Goal: Task Accomplishment & Management: Manage account settings

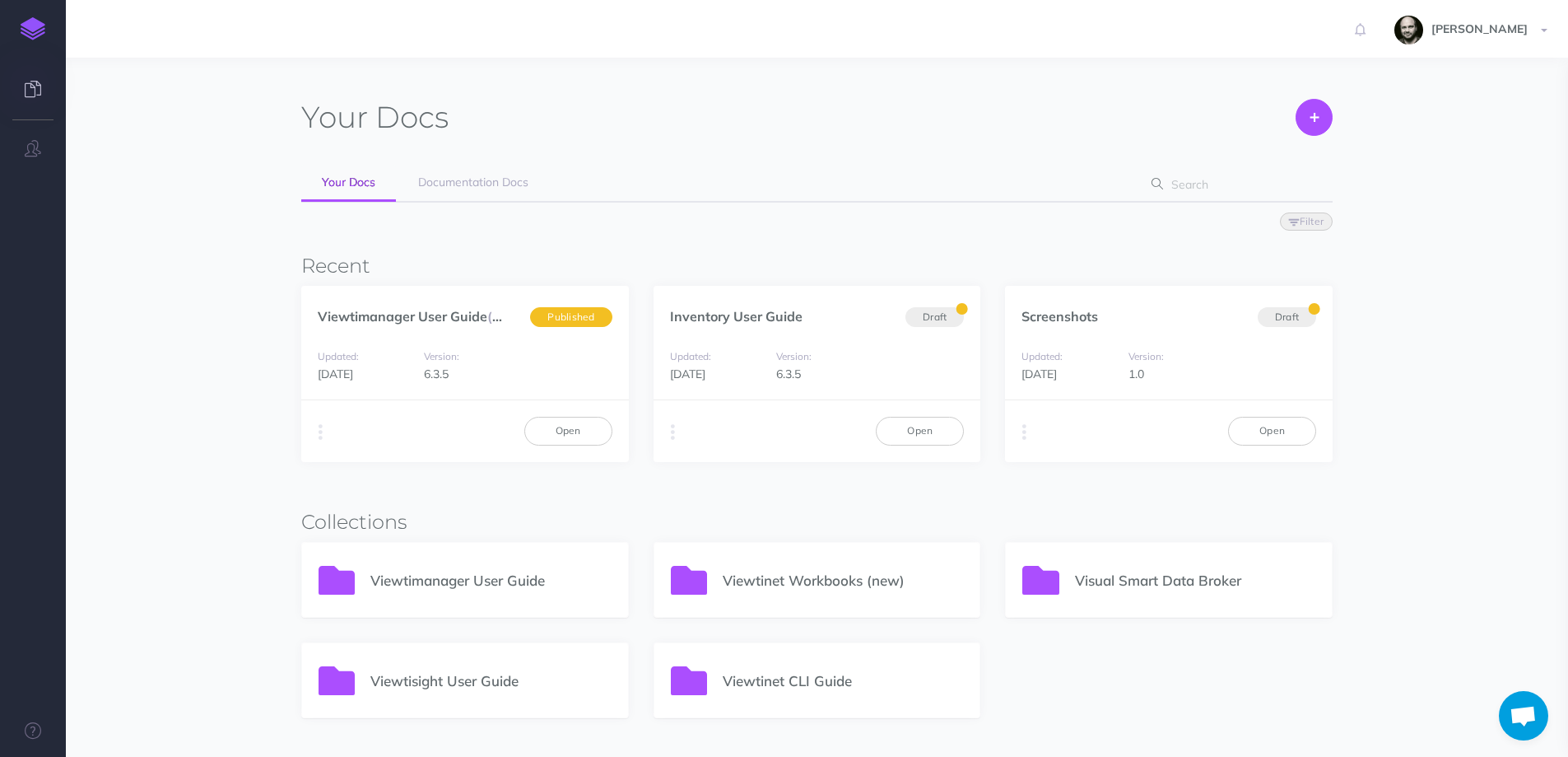
scroll to position [329, 0]
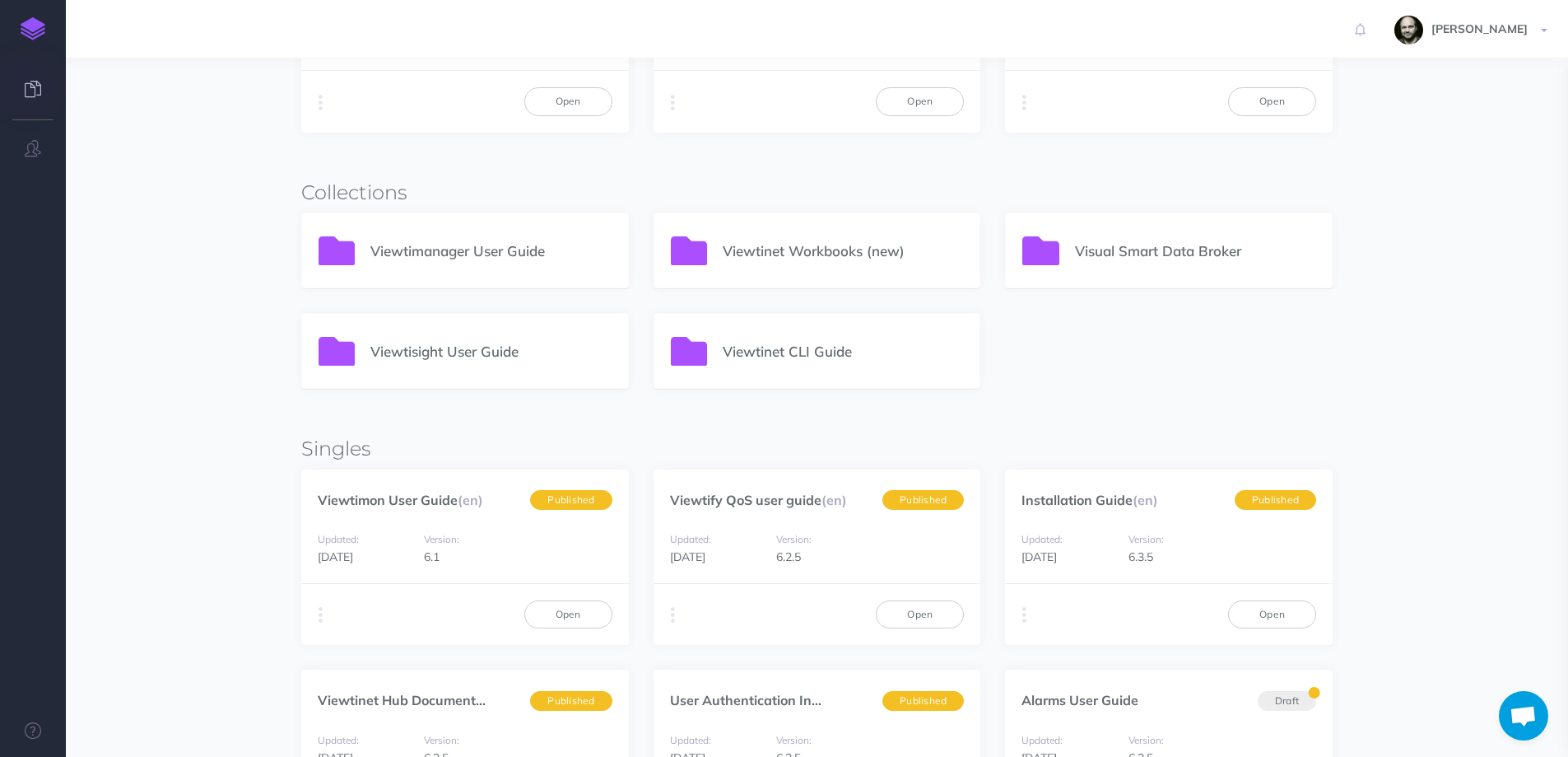
click at [109, 238] on section "Your Docs Create Import Your Docs Documentation Docs Filter Status Published Dr…" at bounding box center [818, 496] width 1503 height 1535
click at [885, 599] on div "Duplicate Export PDF Beta Markdown Beta Advanced Archive Open" at bounding box center [817, 613] width 327 height 62
click at [888, 616] on link "Open" at bounding box center [920, 614] width 88 height 28
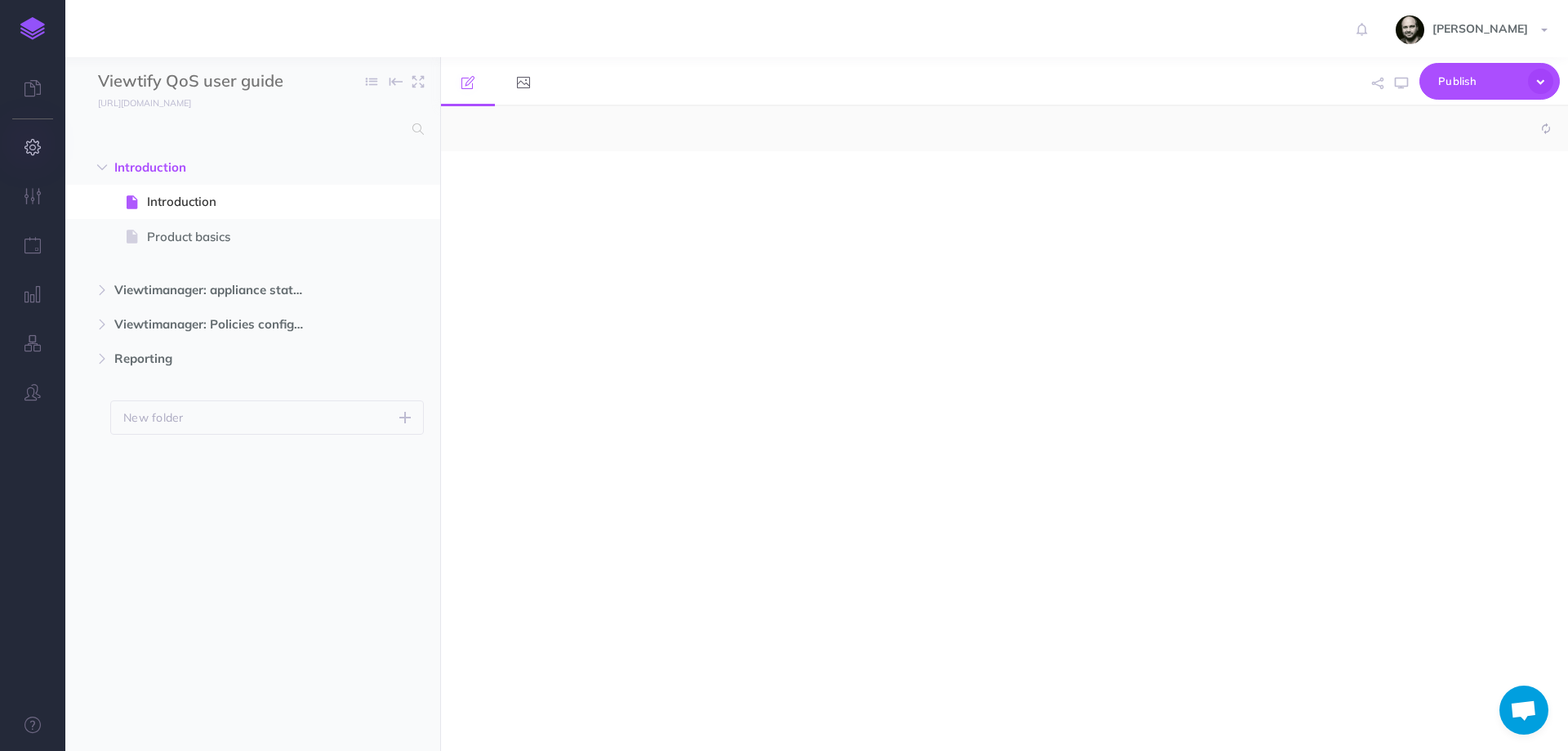
select select "null"
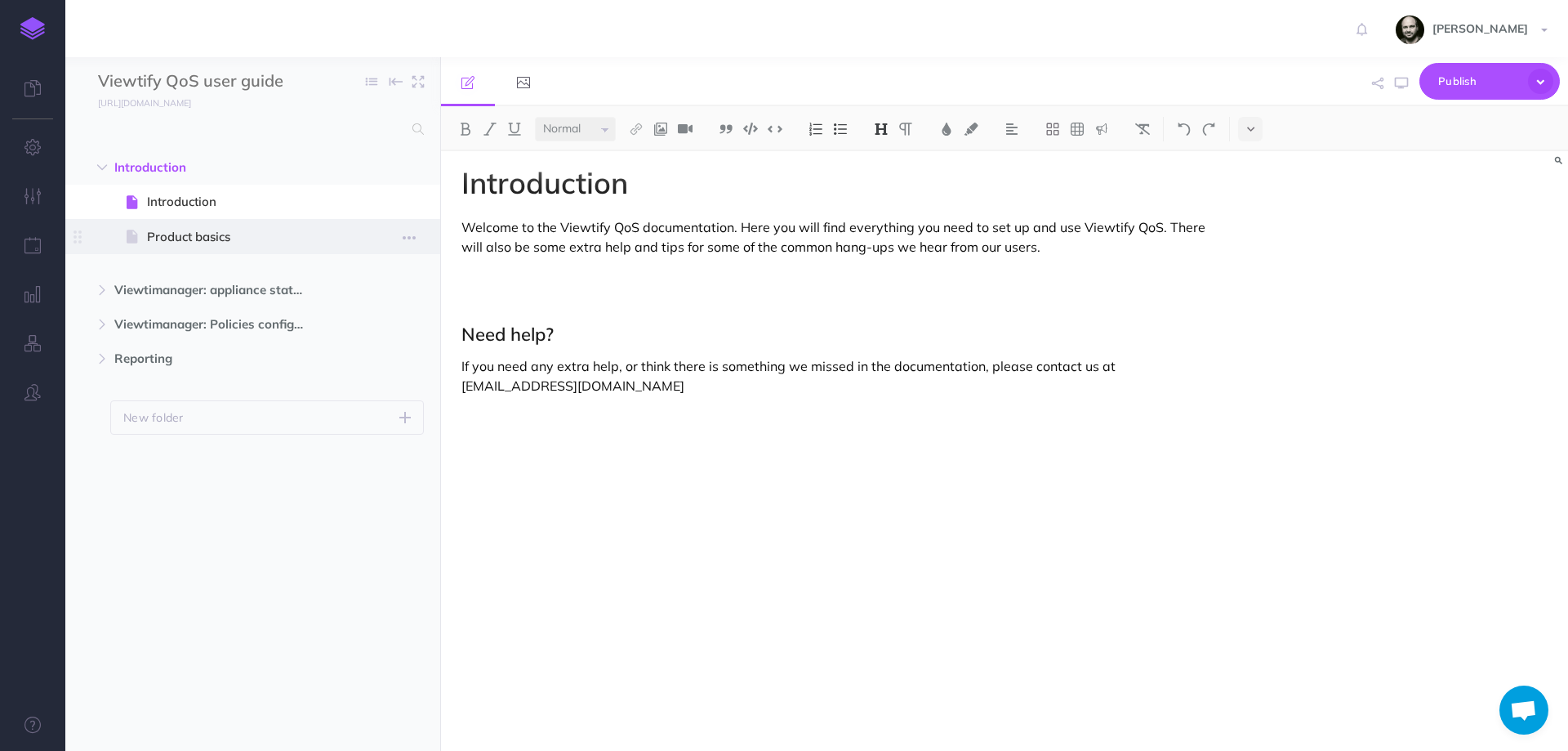
click at [179, 230] on span "Product basics" at bounding box center [244, 237] width 195 height 19
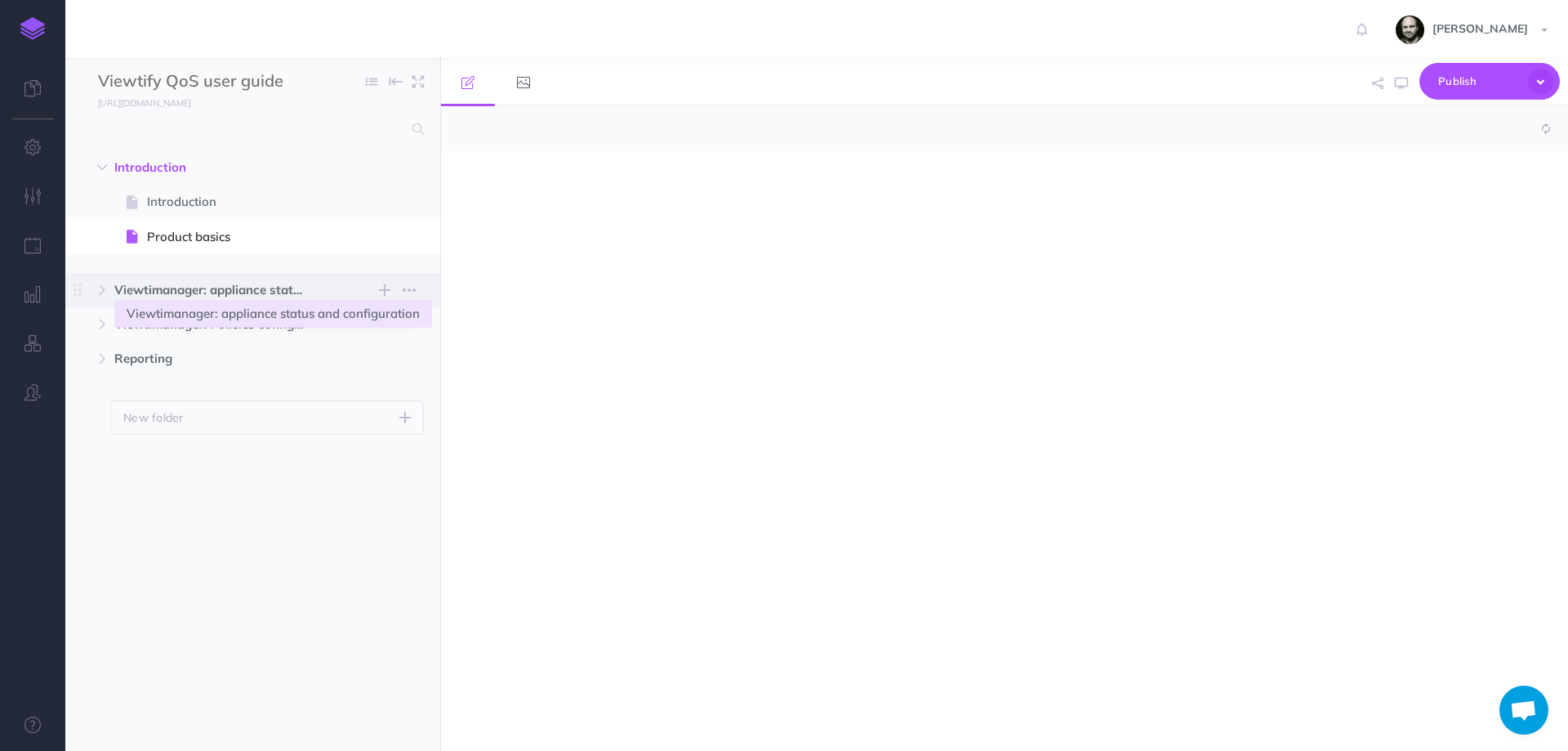
select select "null"
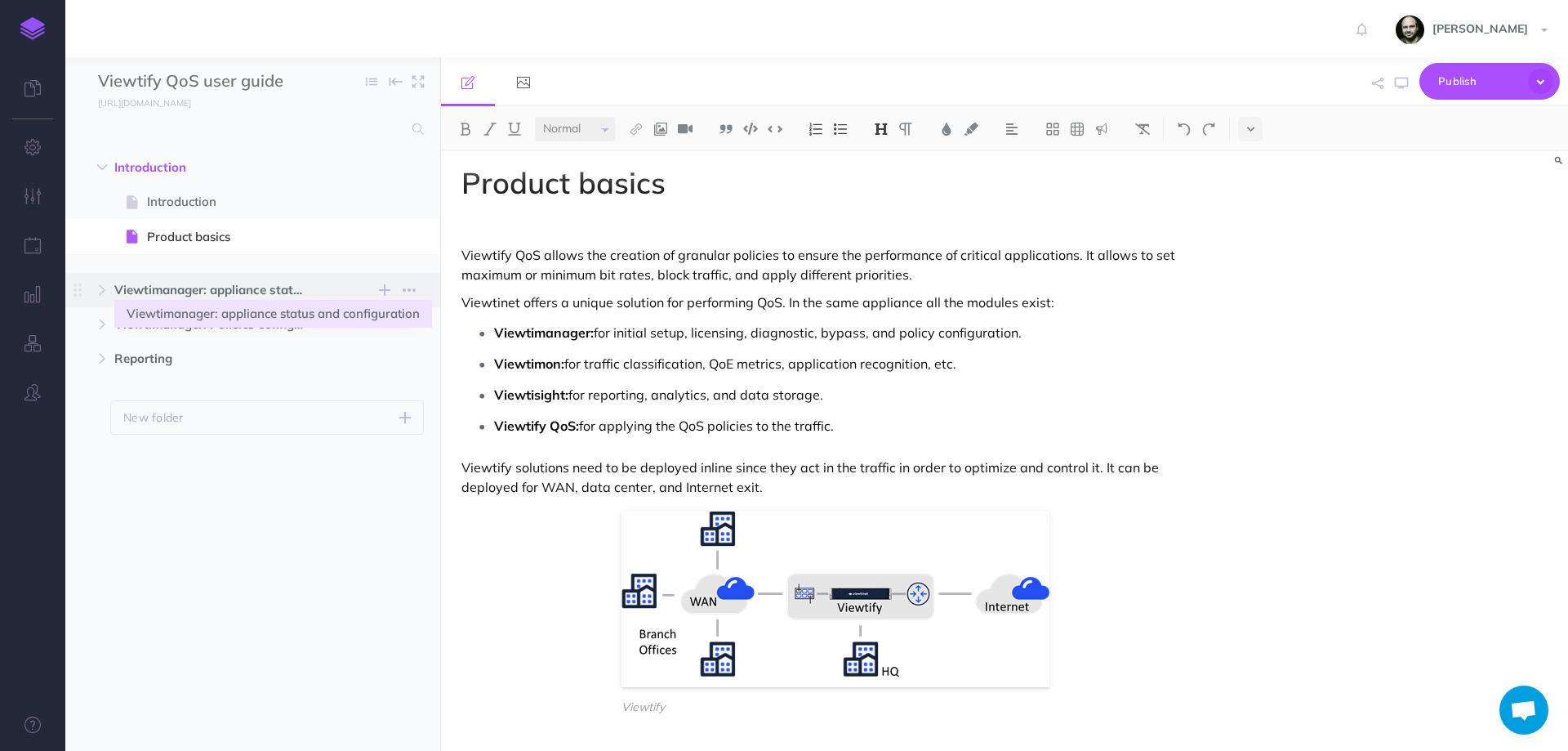
click at [165, 286] on span "Viewtimanager: appliance status and configuration" at bounding box center [218, 289] width 207 height 19
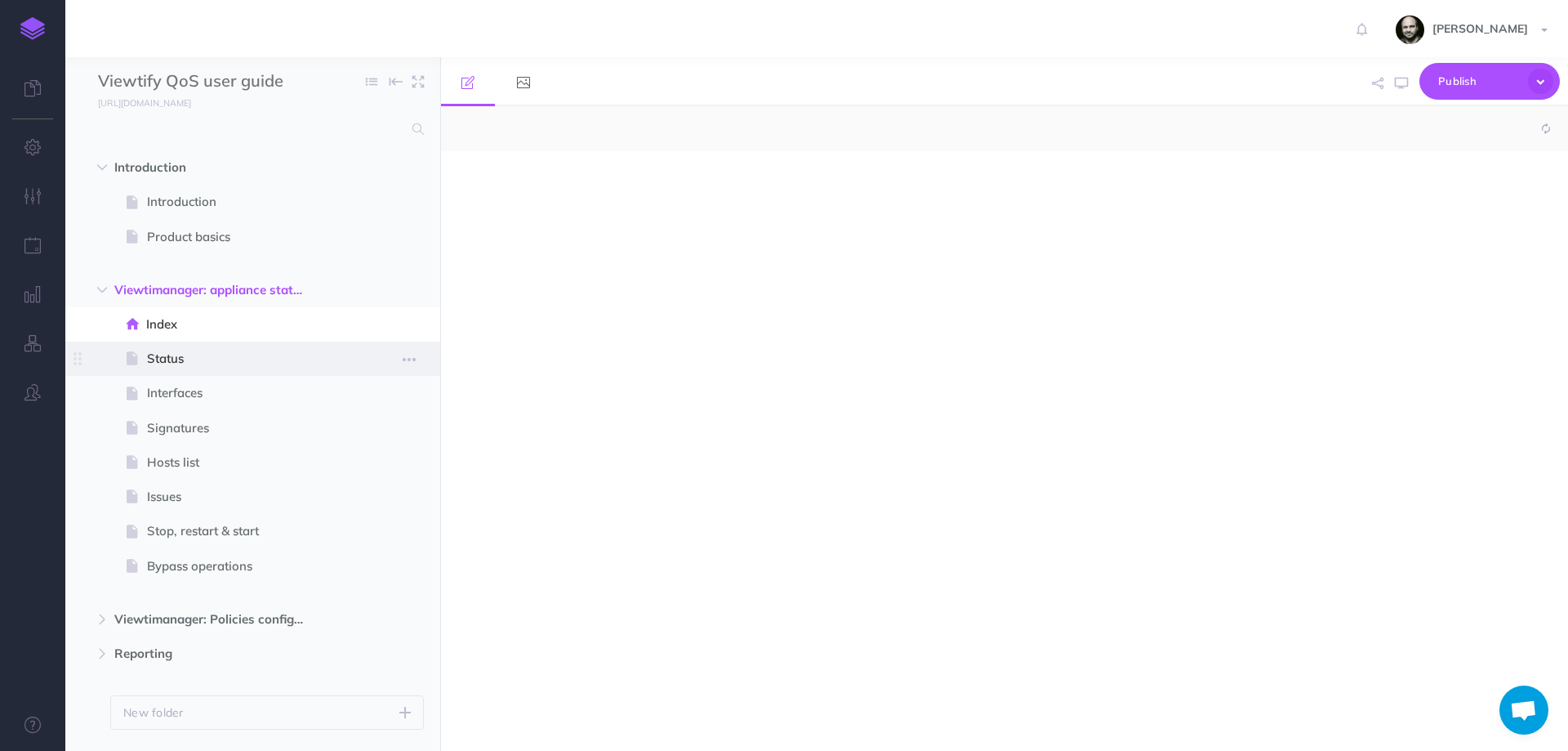
click at [158, 358] on span "Status" at bounding box center [244, 358] width 195 height 19
select select "null"
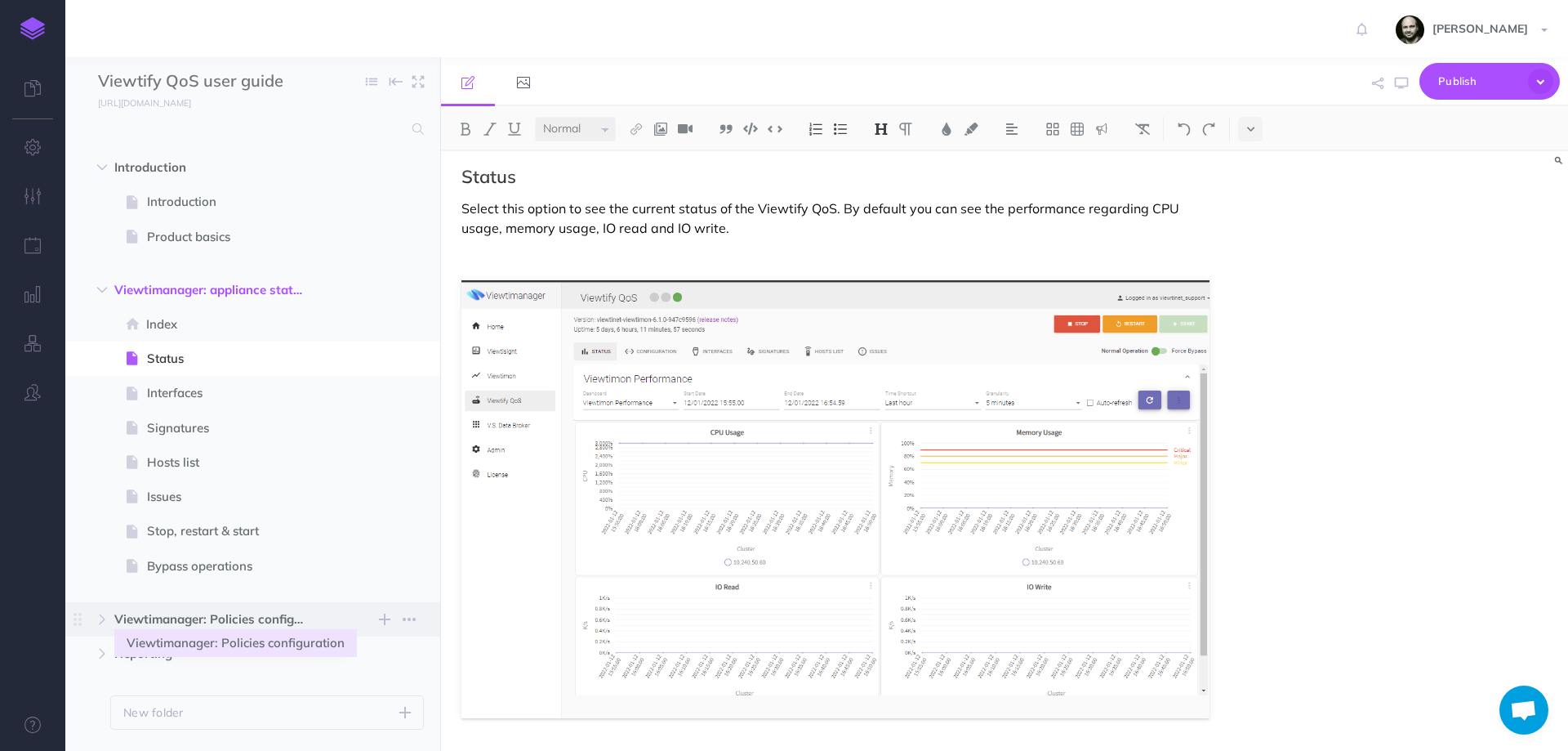
click at [258, 609] on span "Viewtimanager: Policies configuration" at bounding box center [218, 619] width 207 height 19
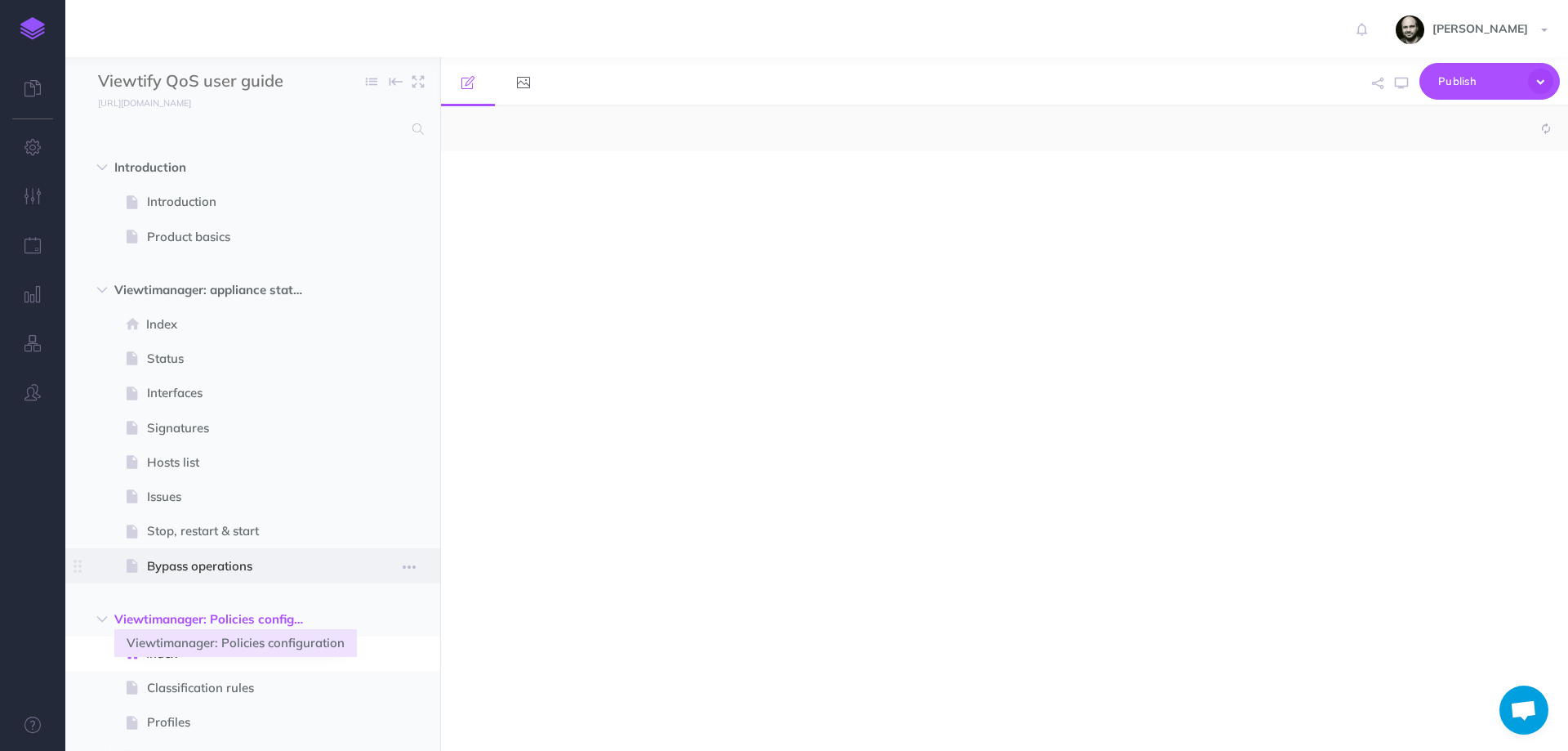
select select "null"
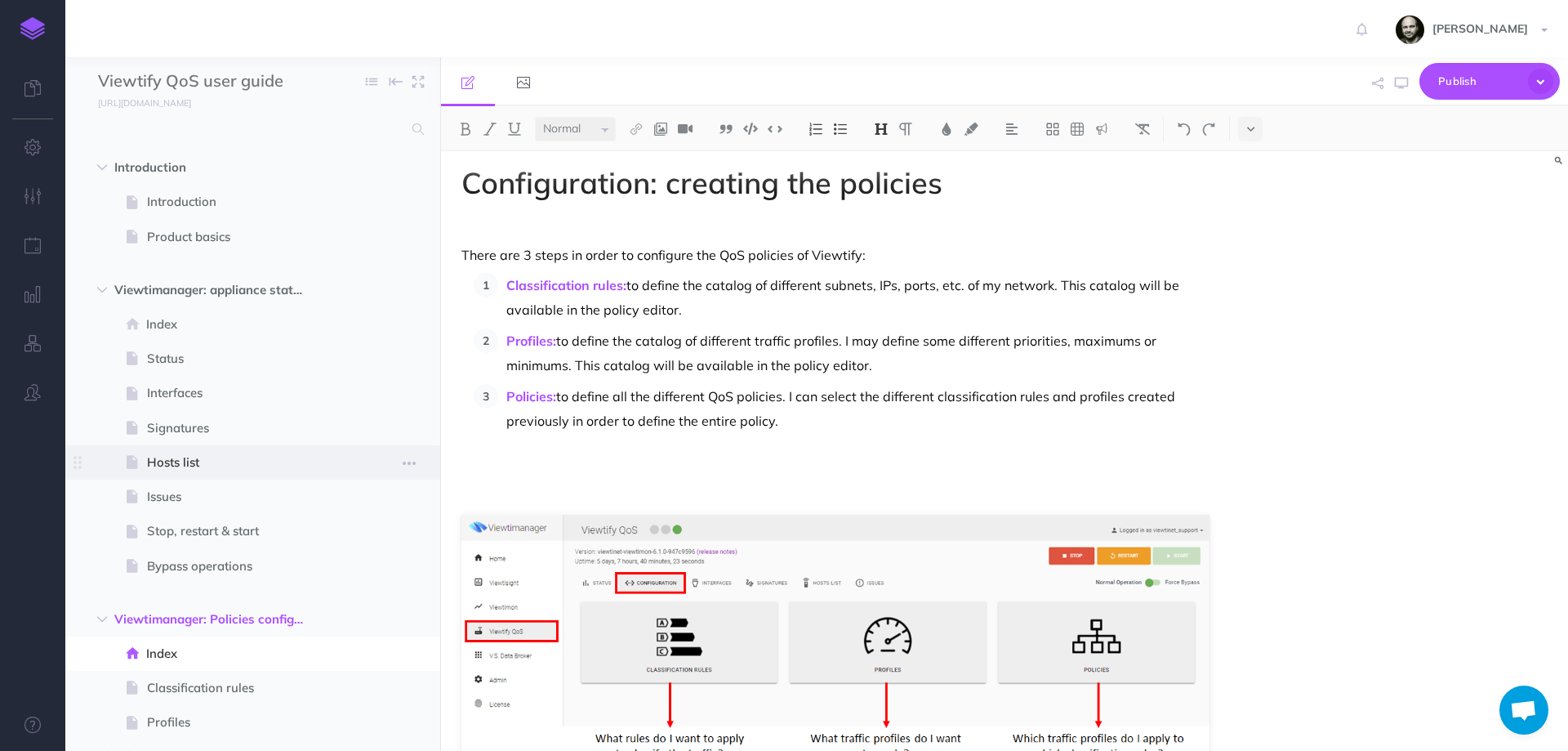
scroll to position [201, 0]
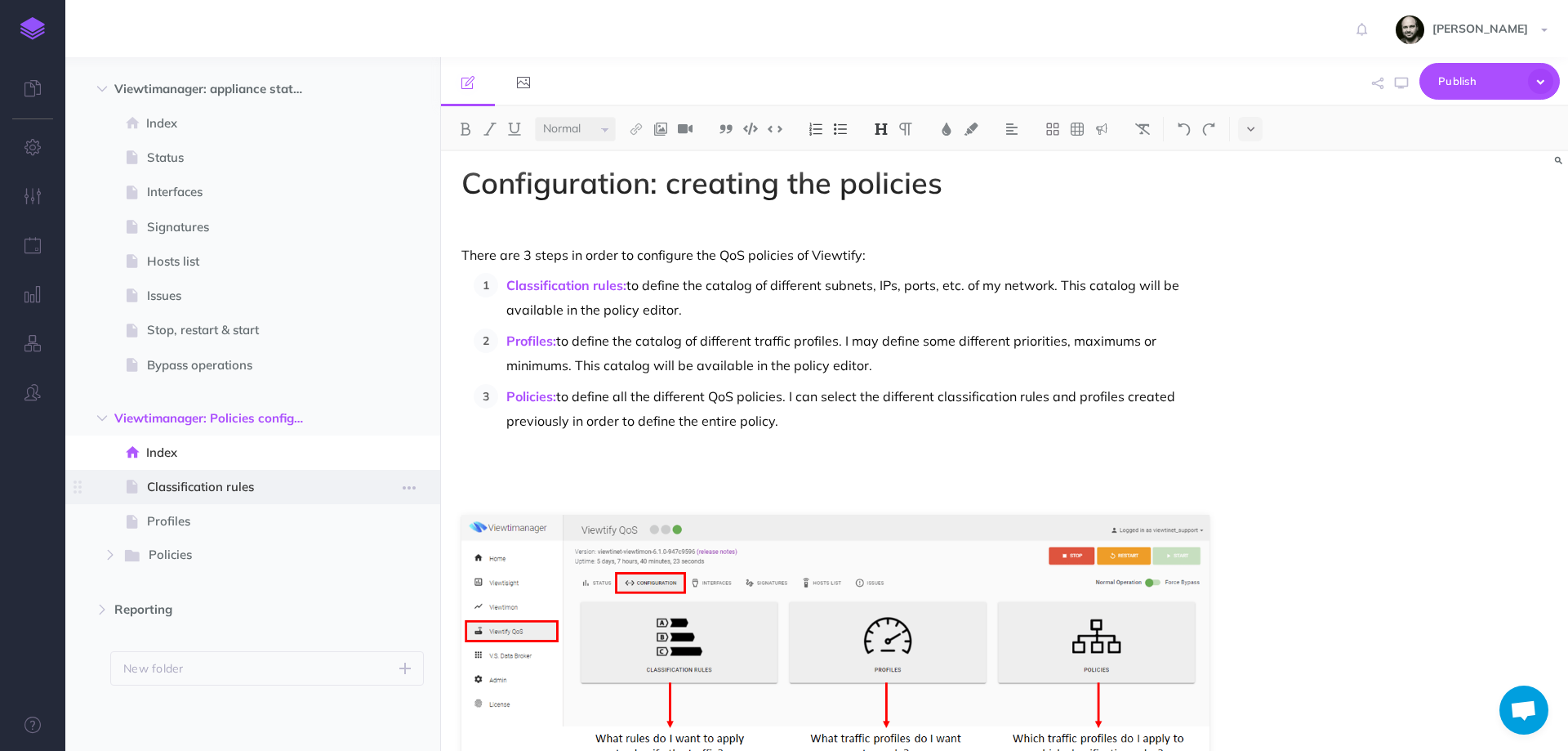
click at [227, 482] on span "Classification rules" at bounding box center [244, 486] width 195 height 19
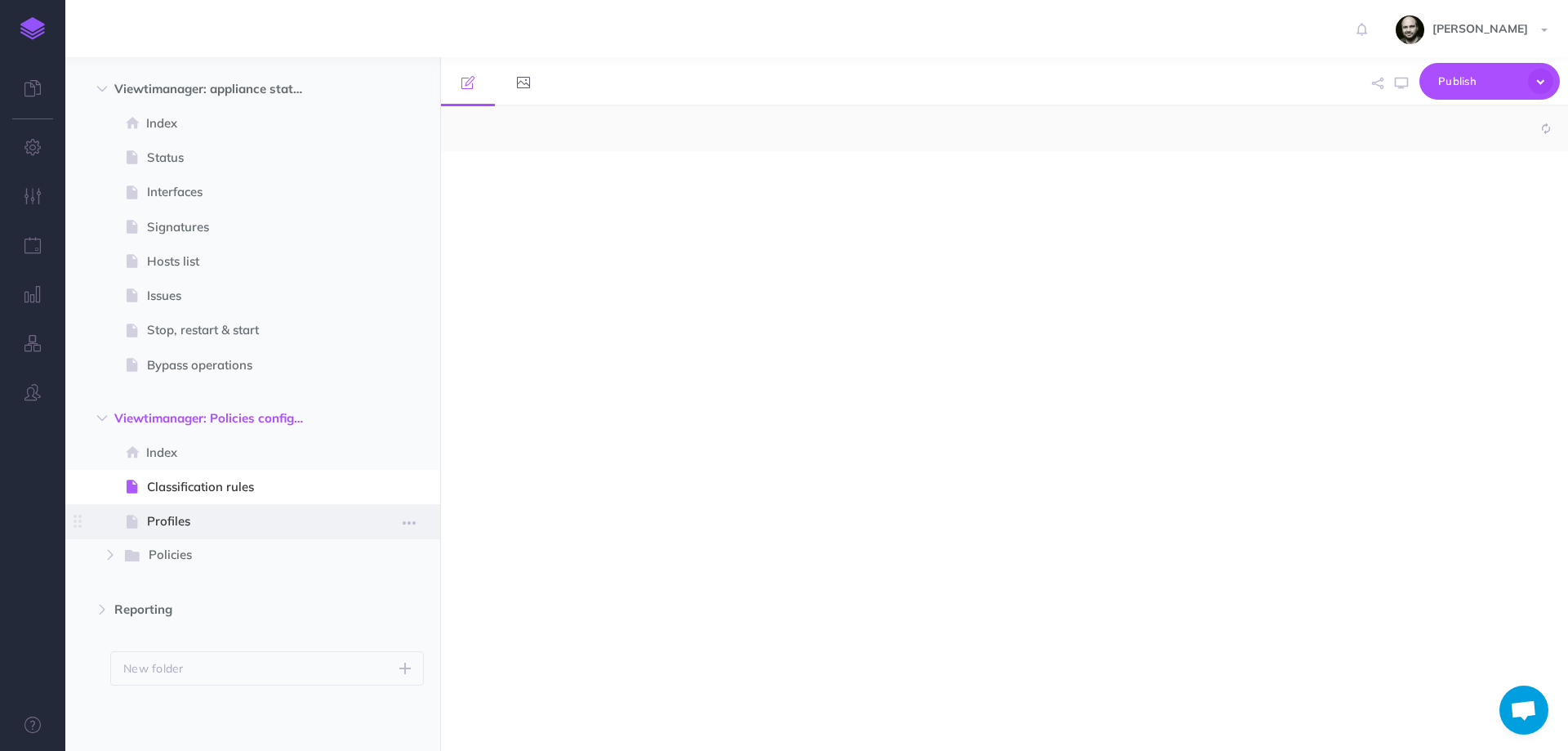
click at [169, 523] on span "Profiles" at bounding box center [244, 521] width 195 height 19
click at [169, 557] on span "Policies" at bounding box center [233, 555] width 169 height 21
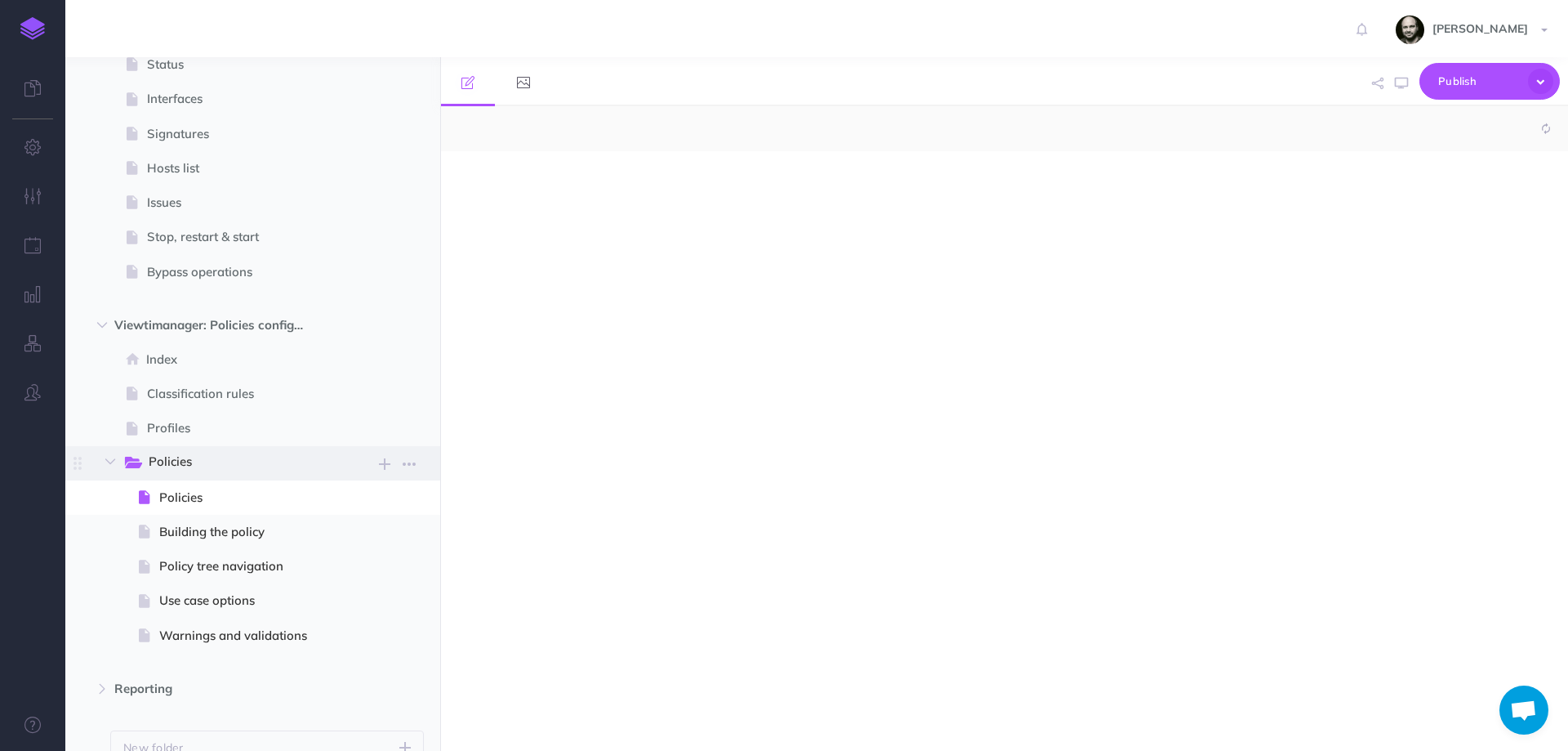
scroll to position [374, 0]
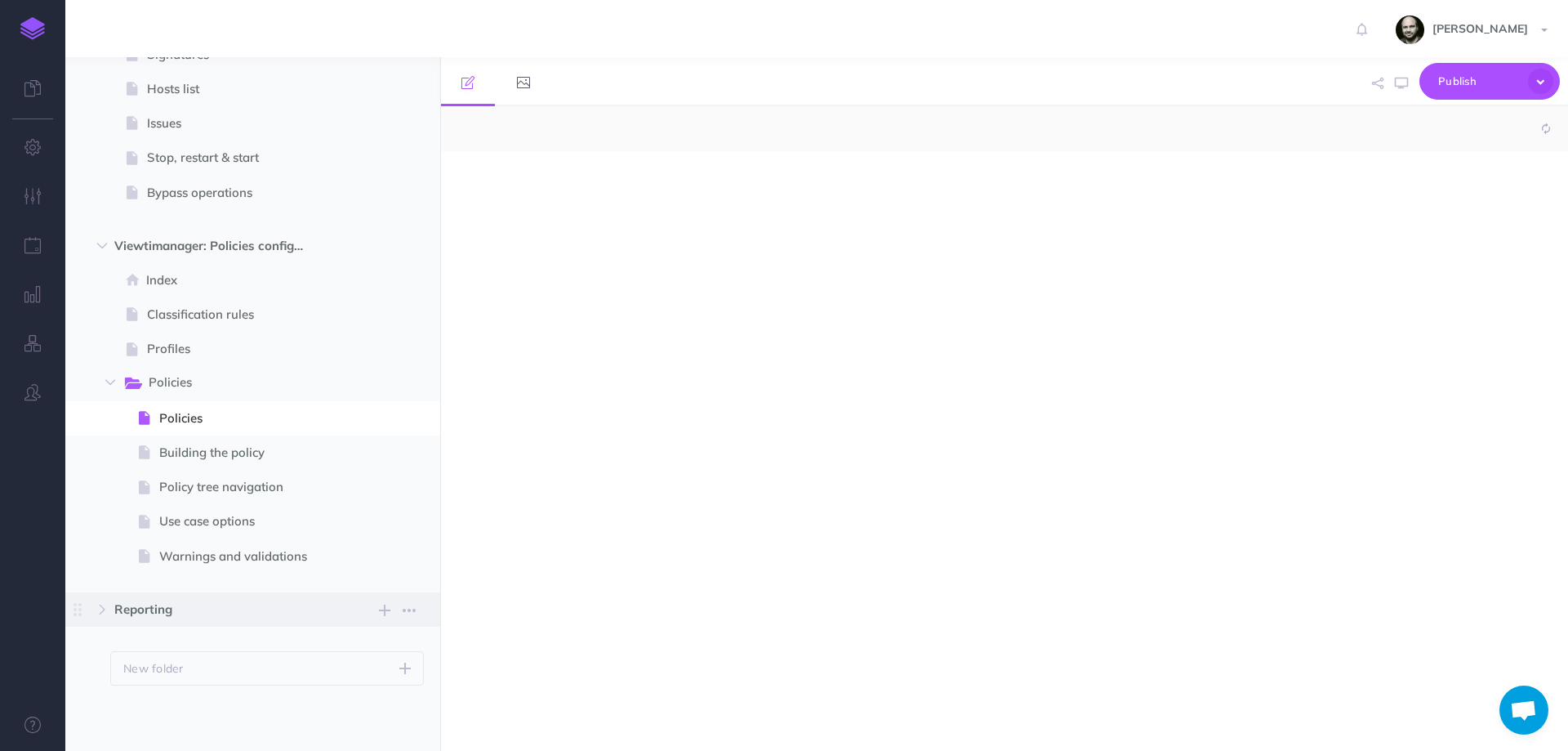
select select "null"
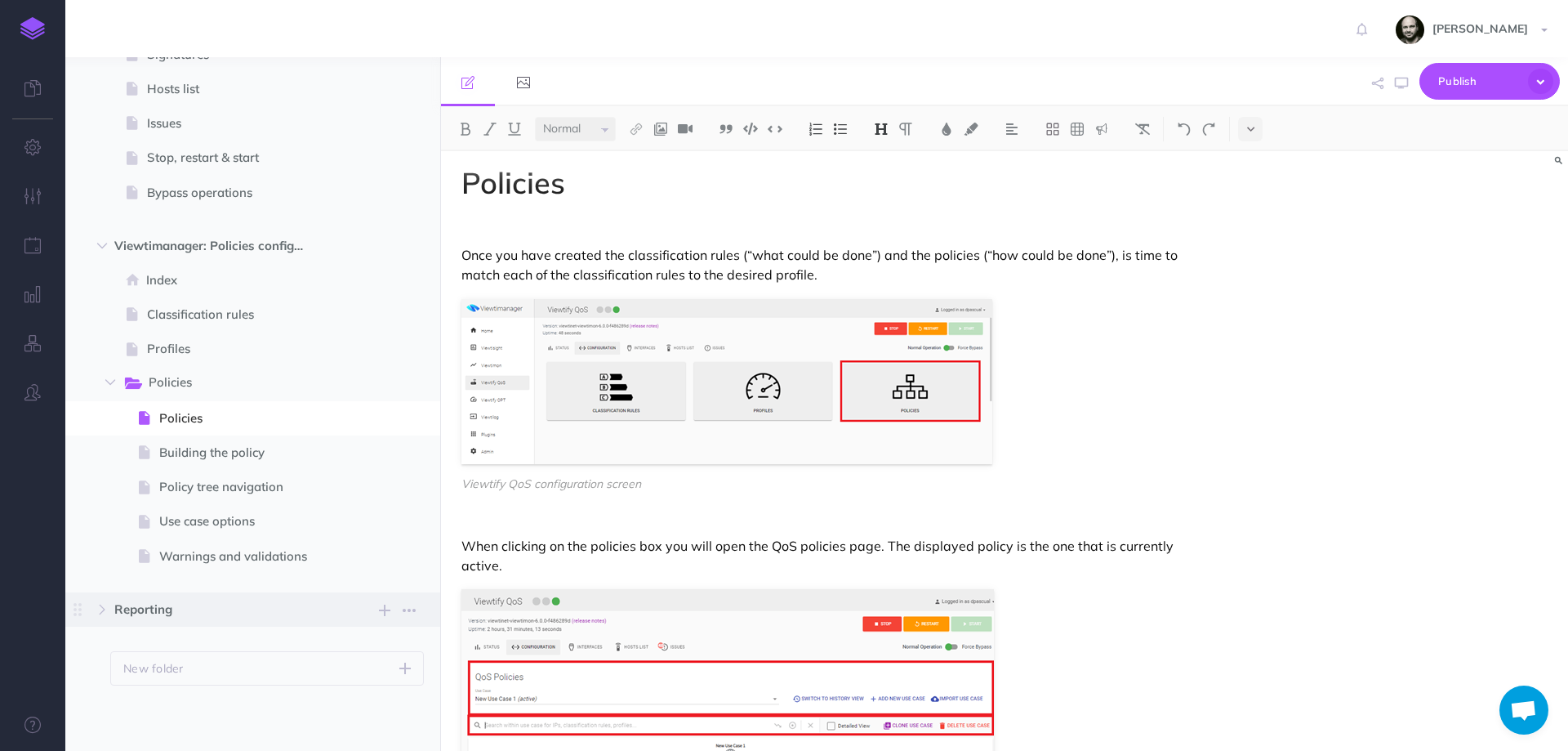
click at [164, 616] on span "Reporting" at bounding box center [218, 609] width 207 height 19
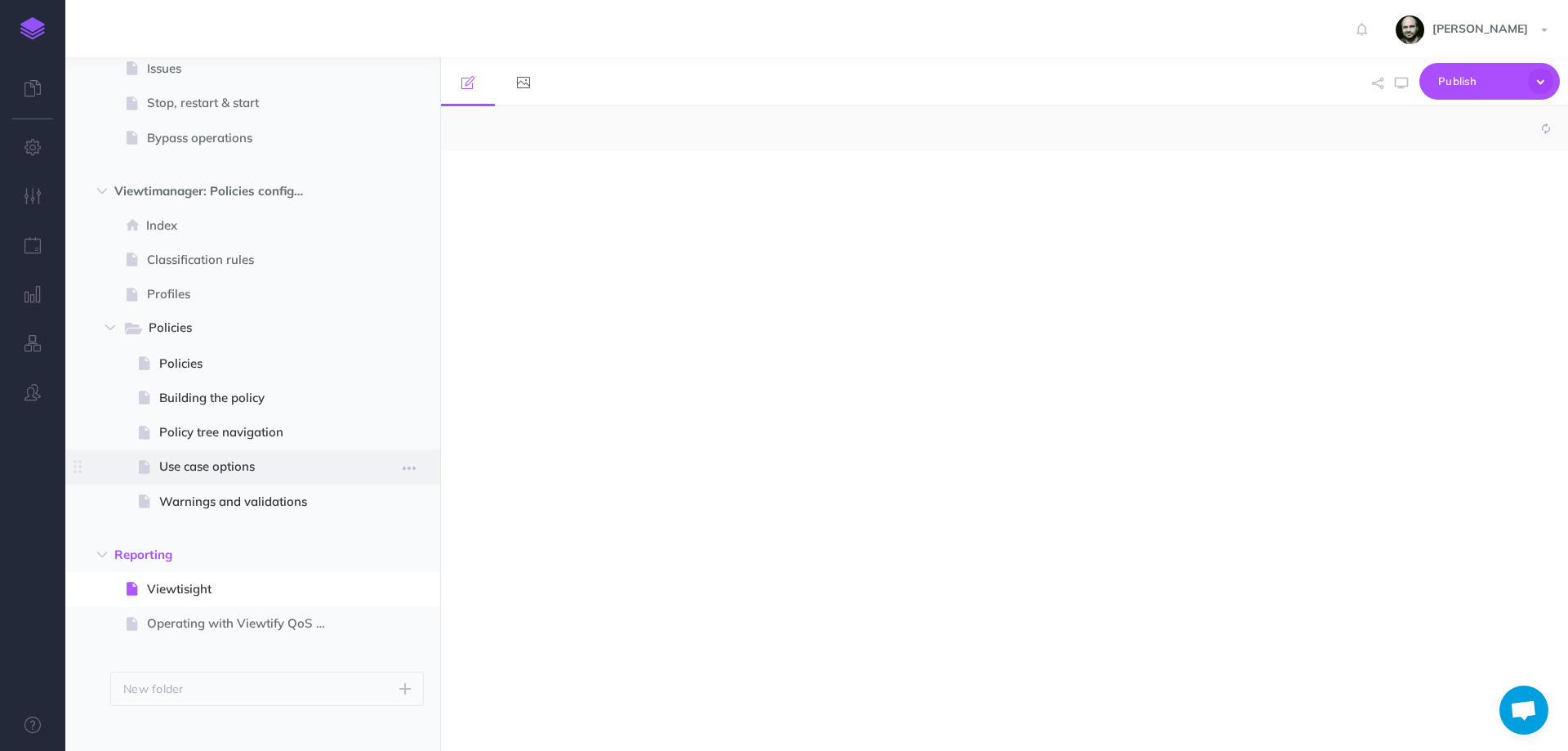
scroll to position [449, 0]
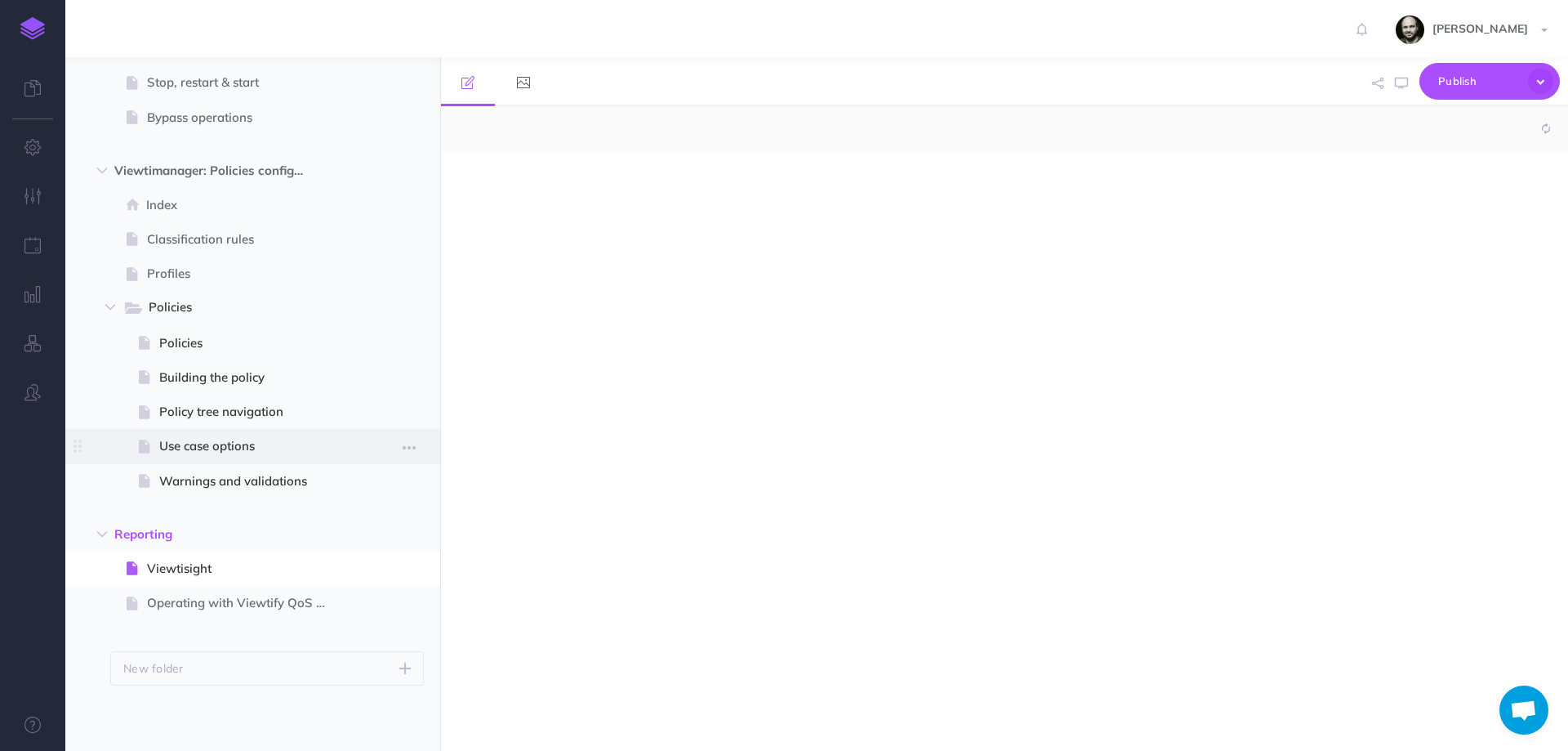
select select "null"
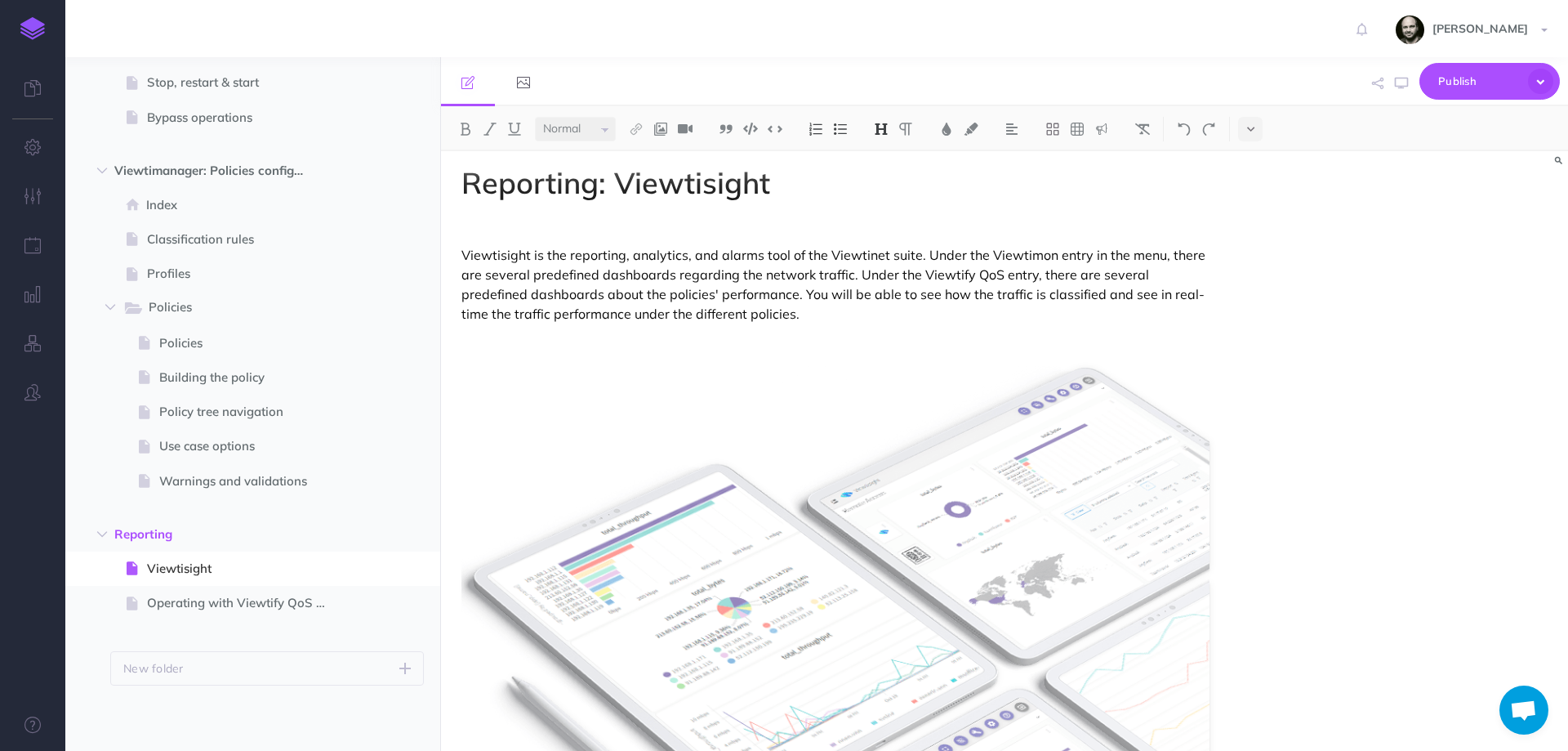
click at [45, 23] on link at bounding box center [32, 29] width 66 height 57
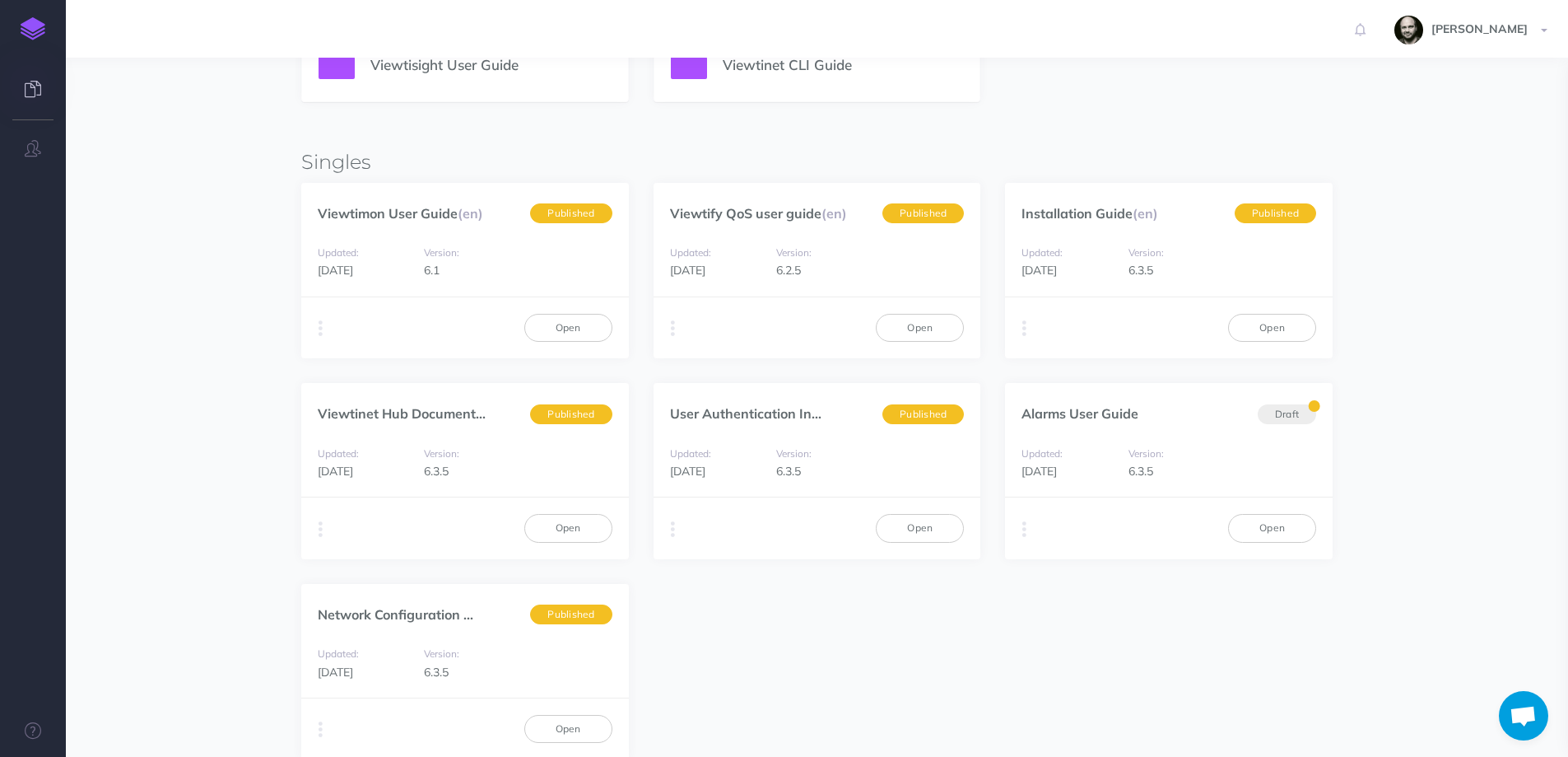
scroll to position [659, 0]
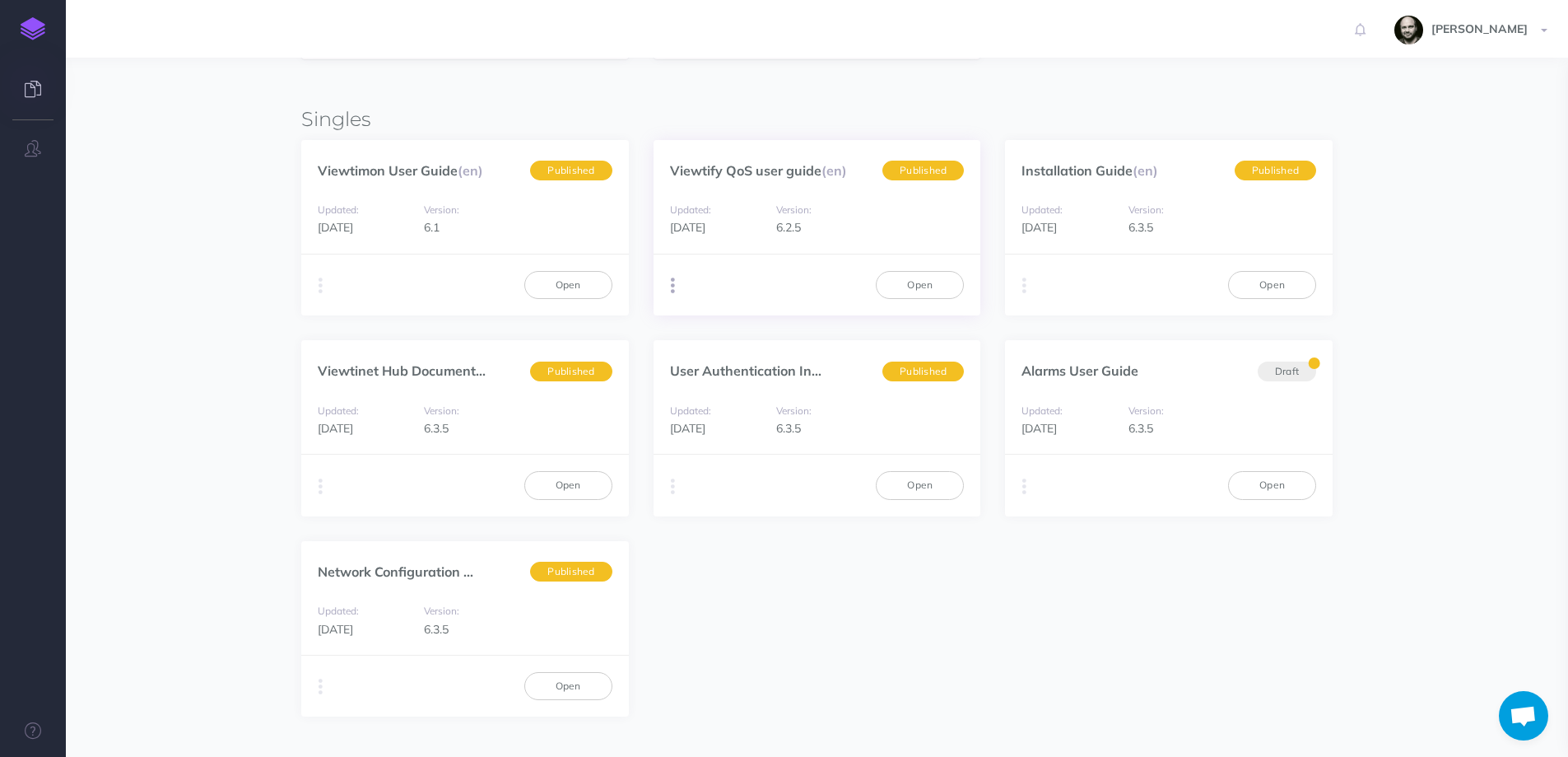
click at [678, 290] on button "button" at bounding box center [673, 285] width 16 height 24
click at [774, 373] on button "Advanced" at bounding box center [756, 377] width 206 height 29
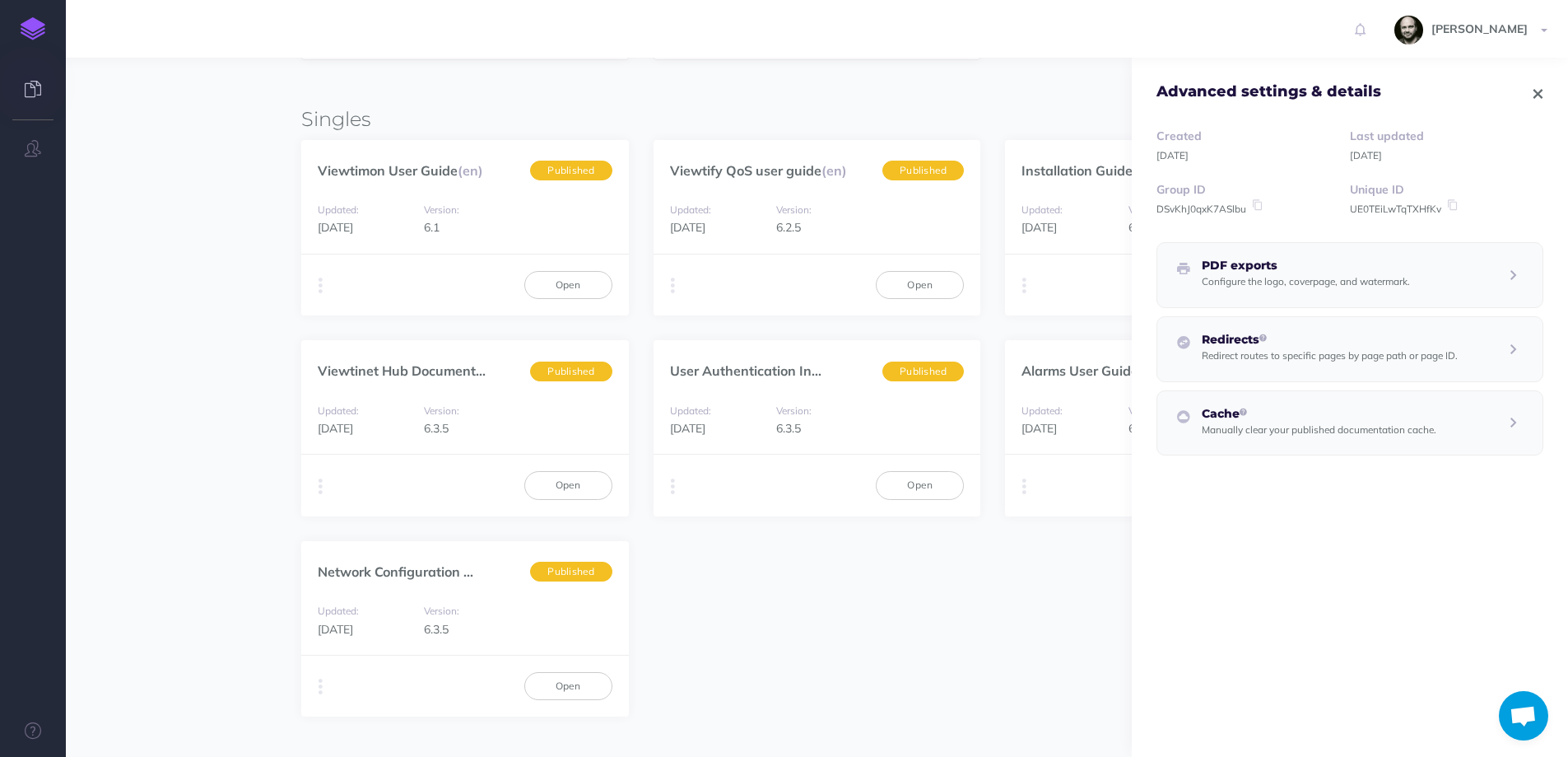
click at [1293, 278] on small "Configure the logo, coverpage, and watermark." at bounding box center [1305, 281] width 208 height 12
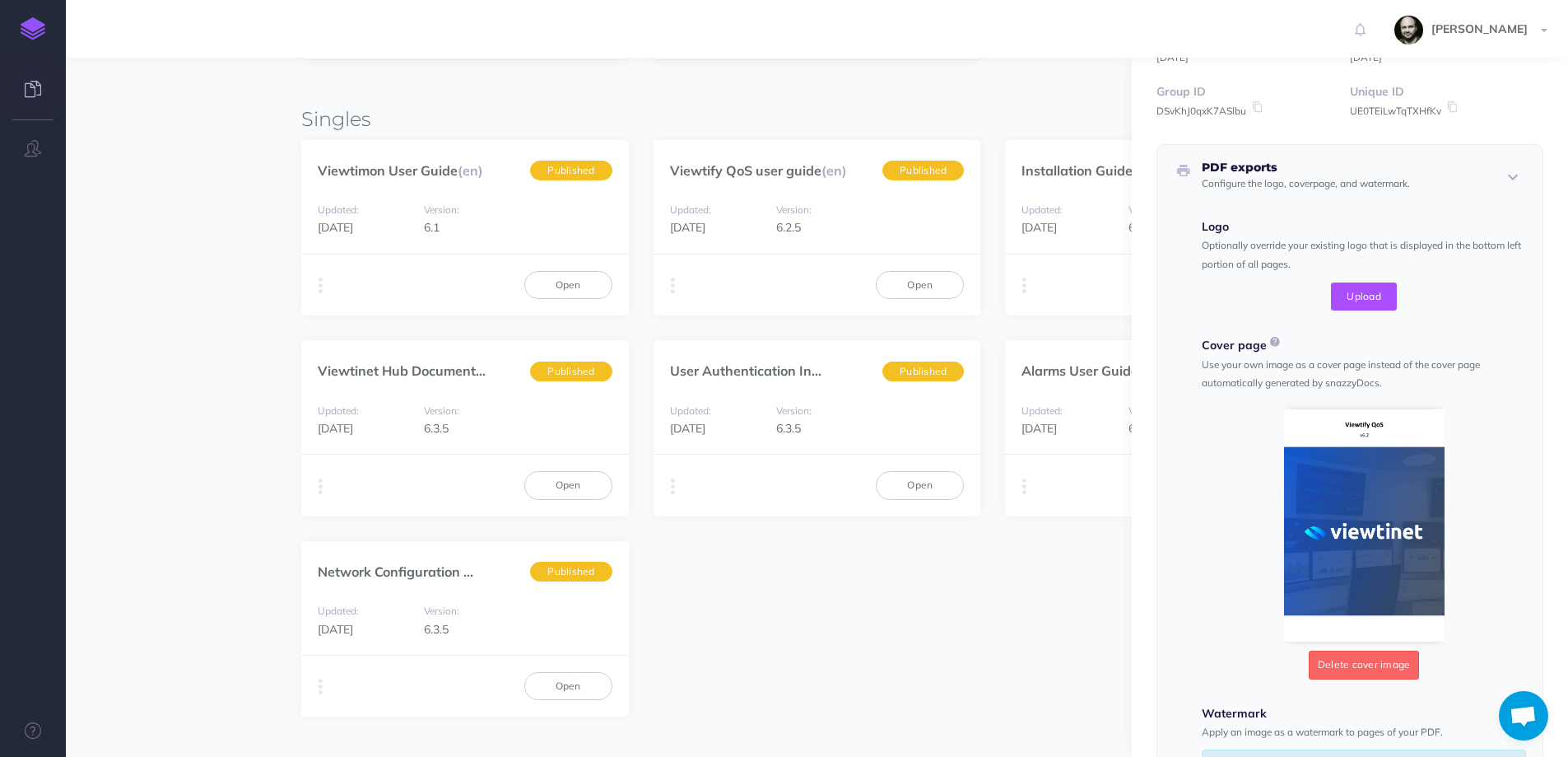
scroll to position [220, 0]
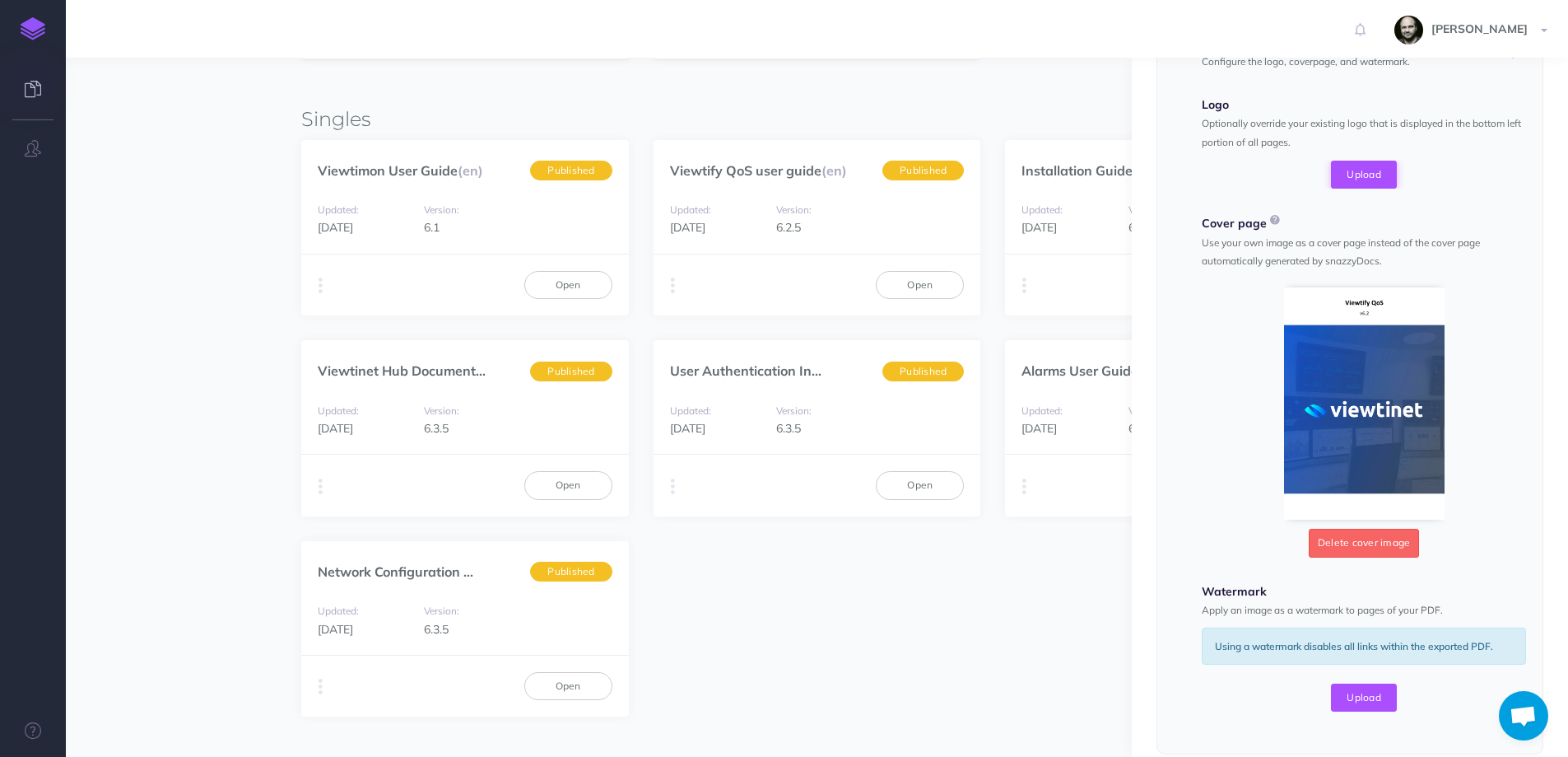
click at [1342, 183] on span "Upload" at bounding box center [1364, 174] width 66 height 28
type input "C:\fakepath\viewtinet_logo_blue_completo.png"
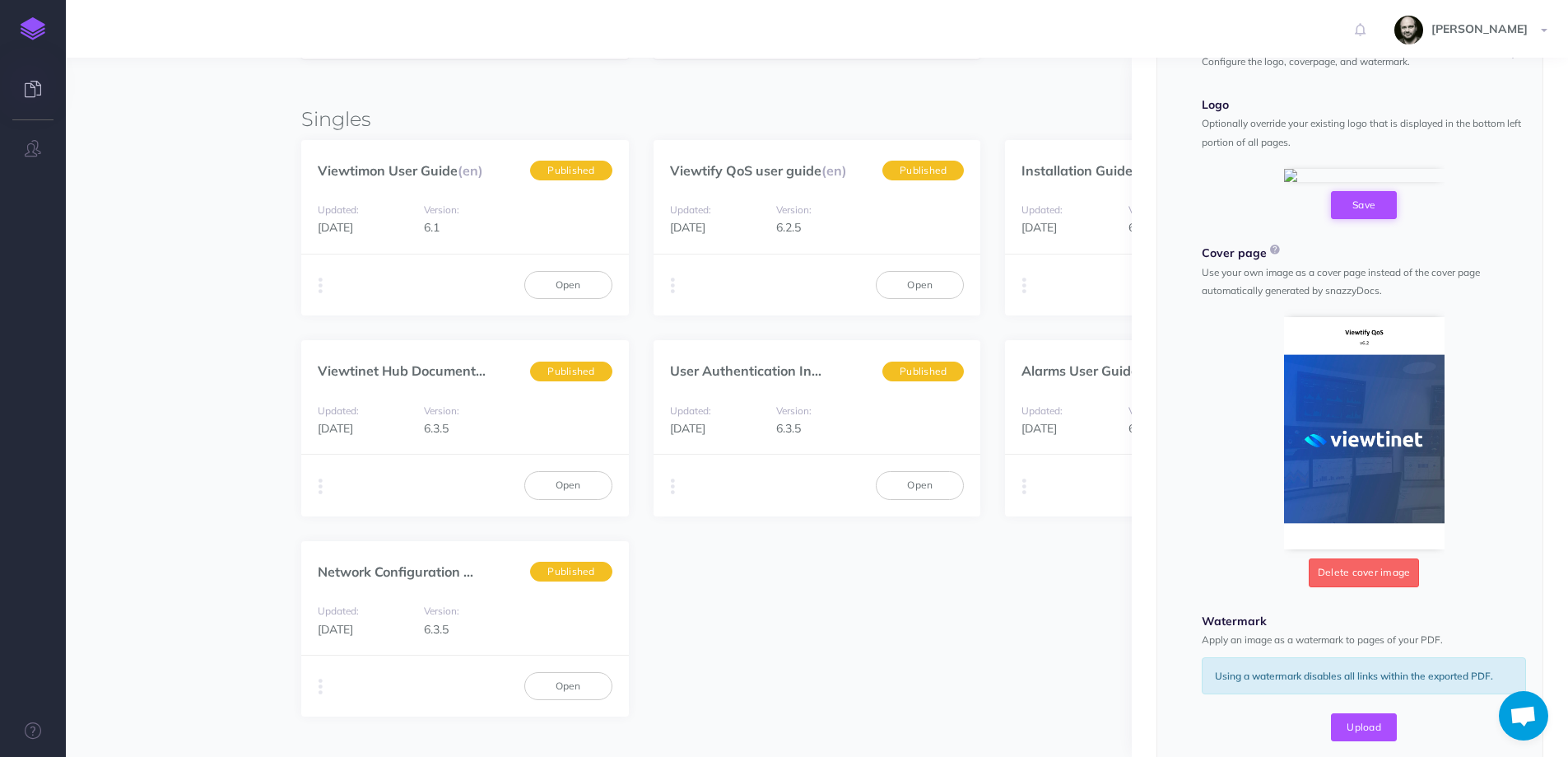
click at [1378, 219] on button "Save" at bounding box center [1364, 205] width 66 height 28
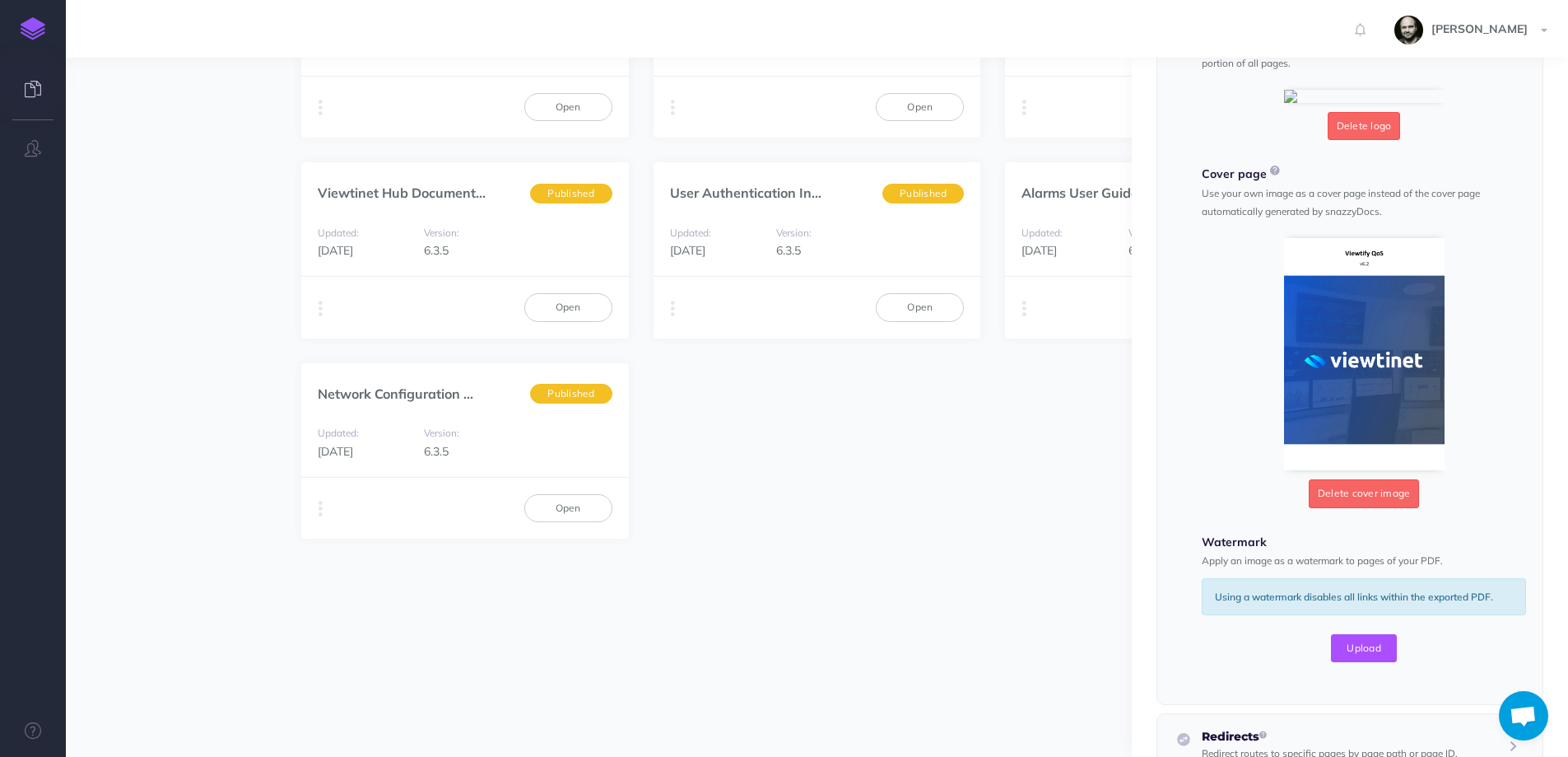
scroll to position [0, 0]
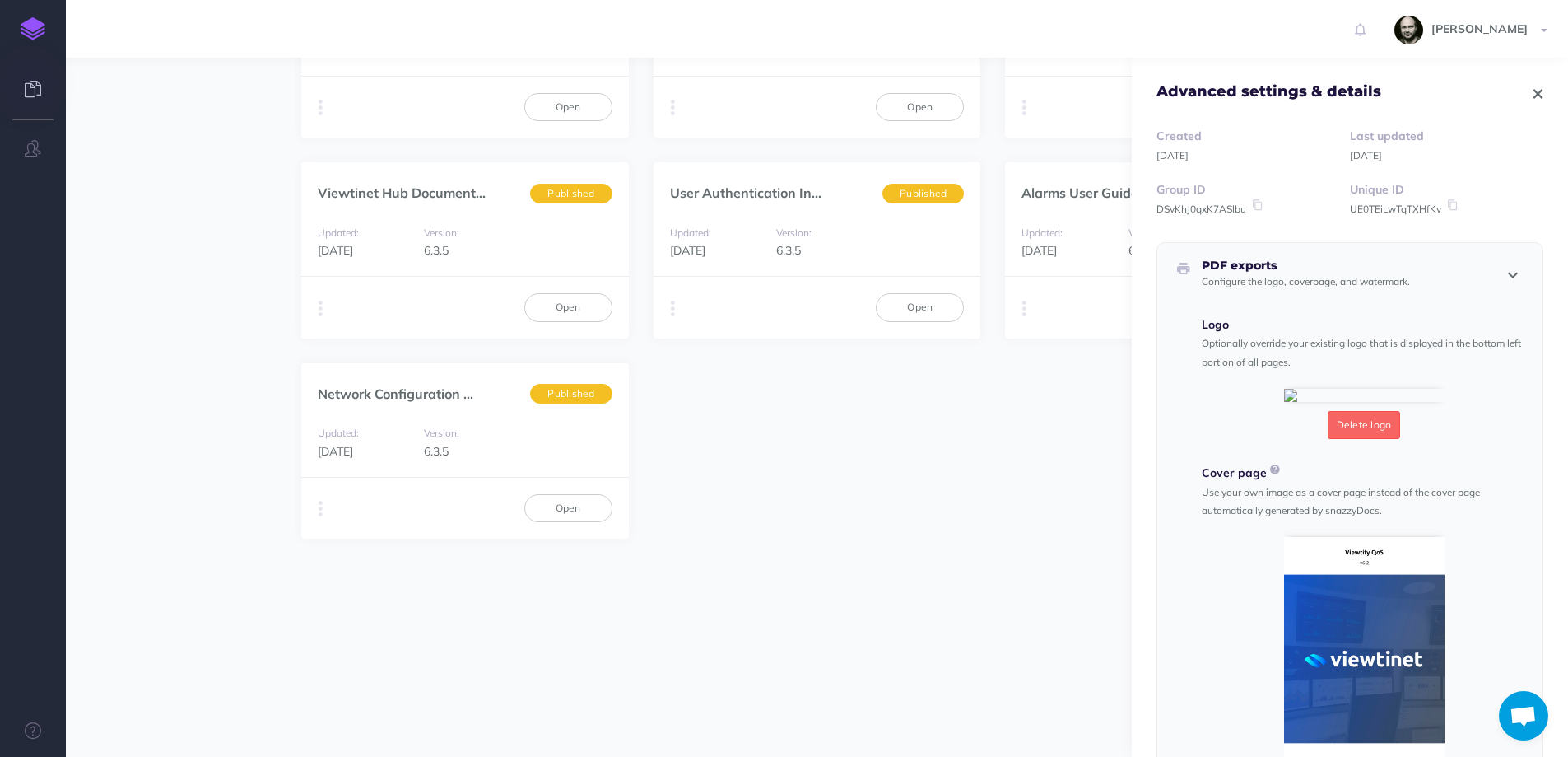
click at [1501, 275] on icon "button" at bounding box center [1513, 274] width 25 height 20
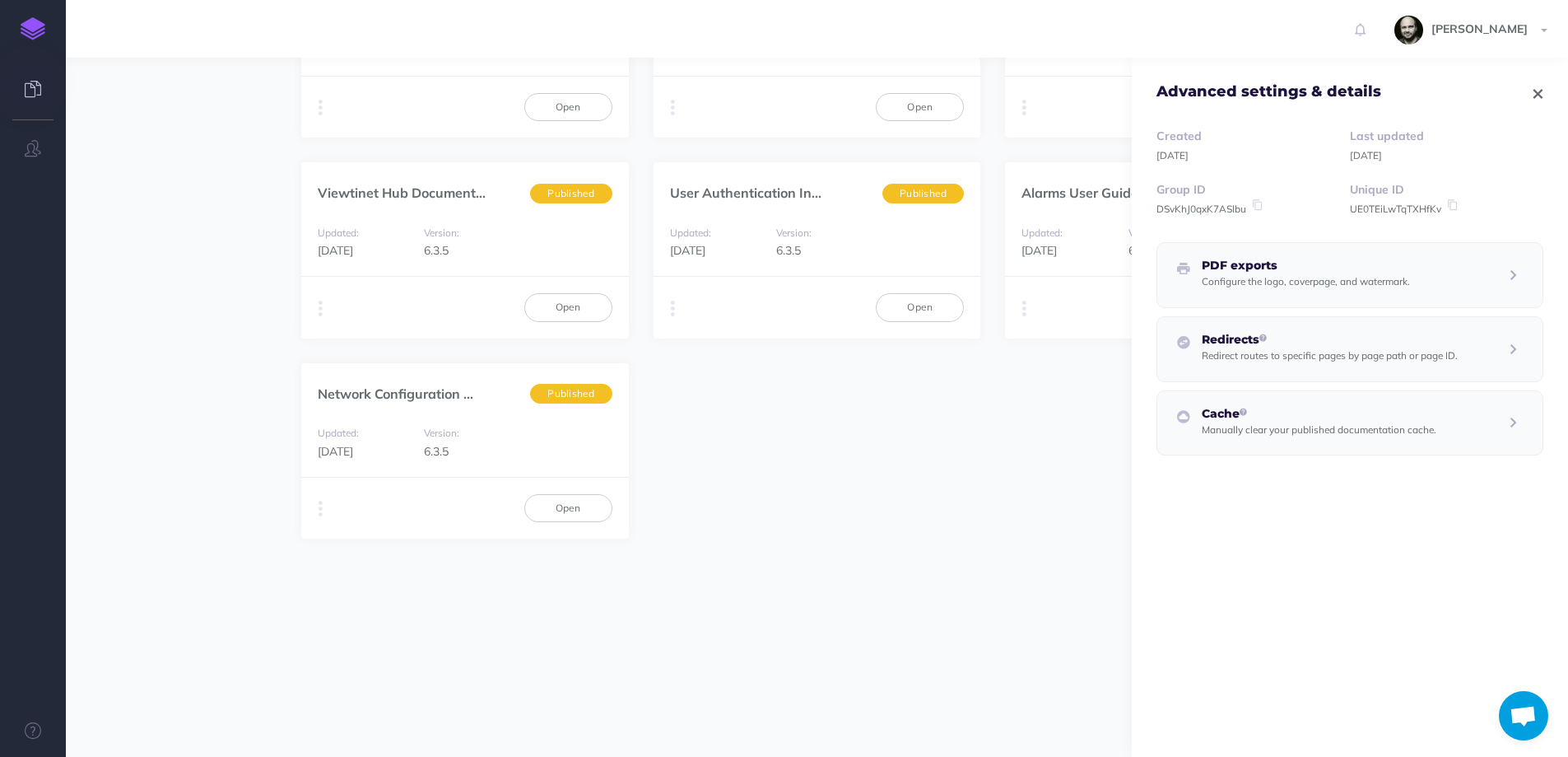
click at [1534, 94] on icon "button" at bounding box center [1538, 93] width 9 height 11
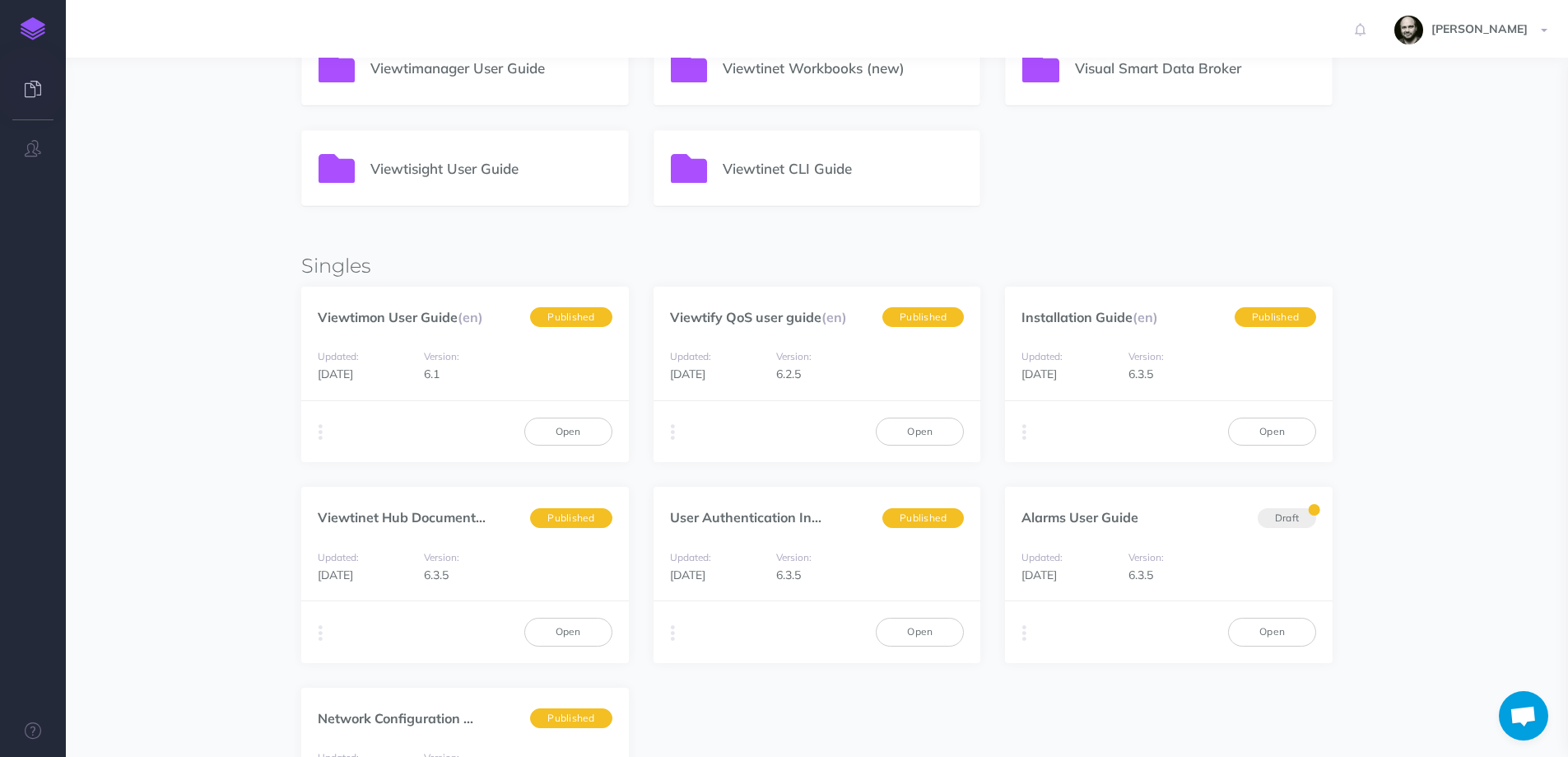
scroll to position [507, 0]
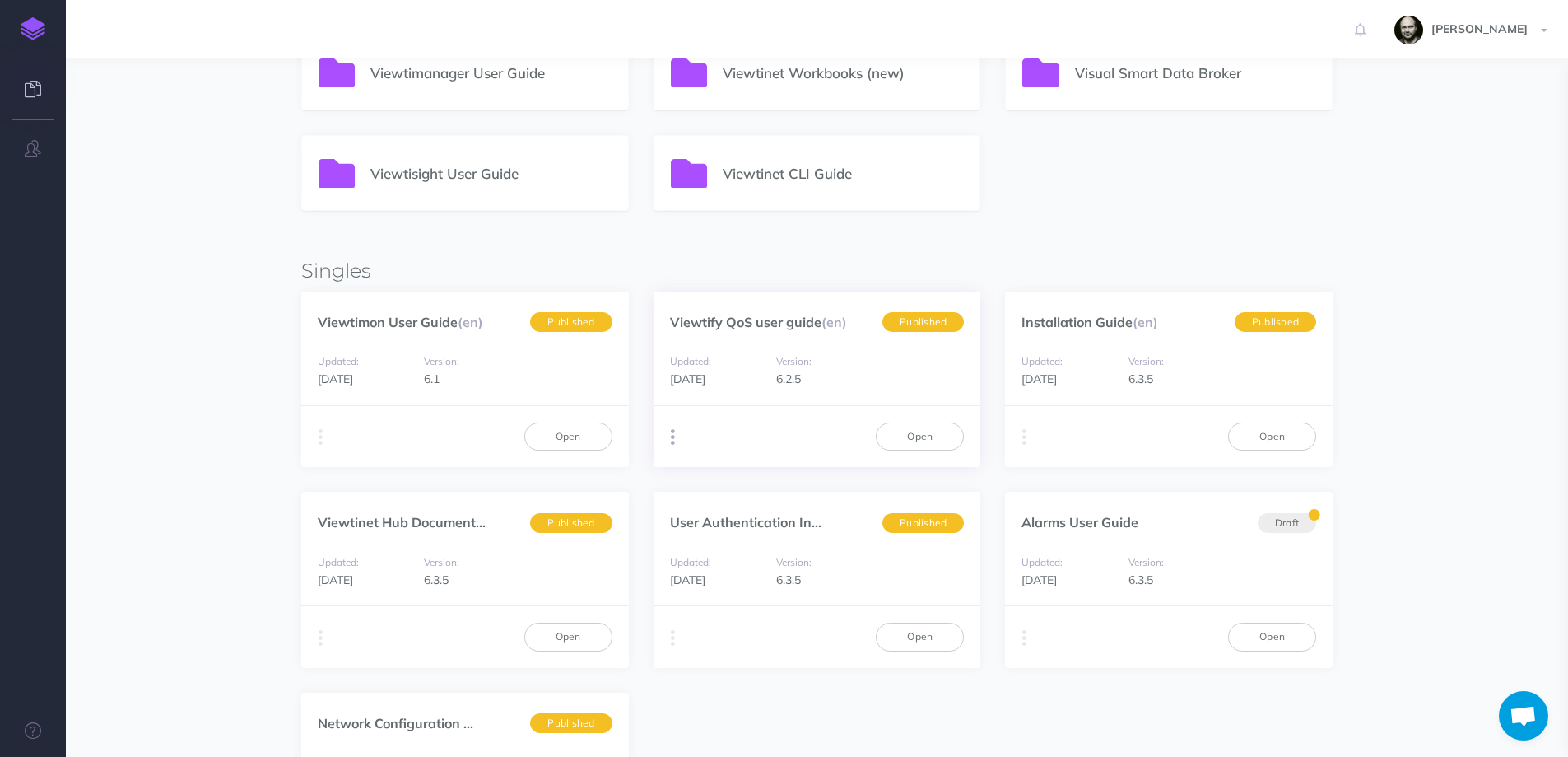
click at [666, 437] on button "button" at bounding box center [673, 437] width 16 height 24
click at [941, 495] on button "PDF Beta" at bounding box center [962, 499] width 206 height 29
click at [1525, 95] on button "button" at bounding box center [1528, 94] width 16 height 26
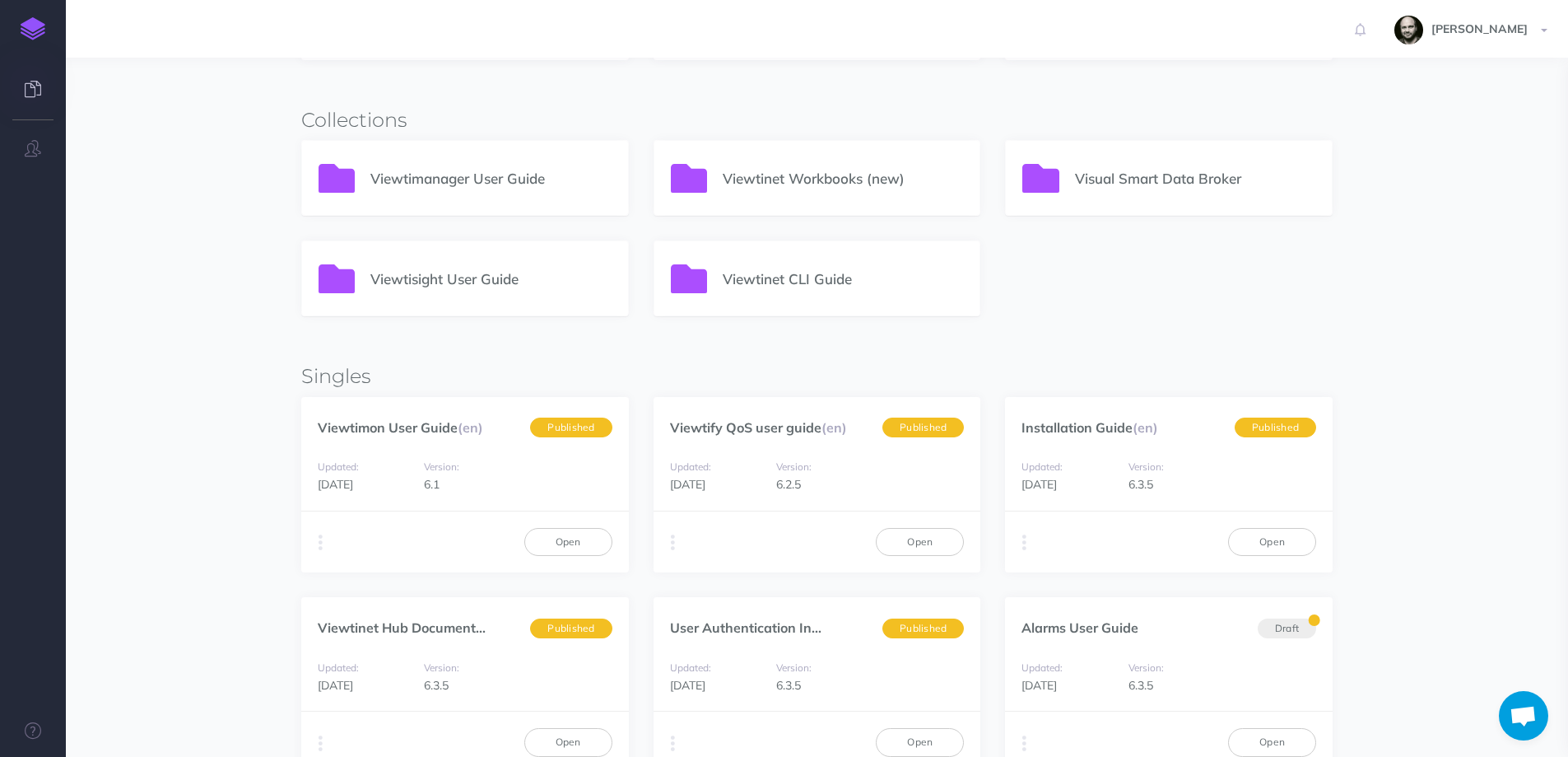
scroll to position [287, 0]
